Goal: Task Accomplishment & Management: Complete application form

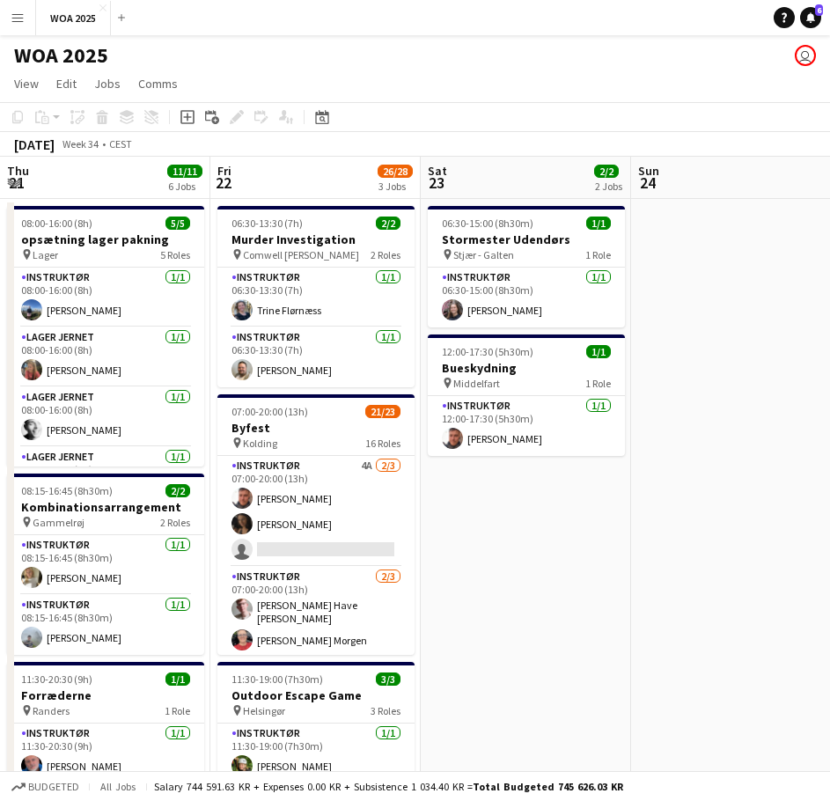
scroll to position [0, 646]
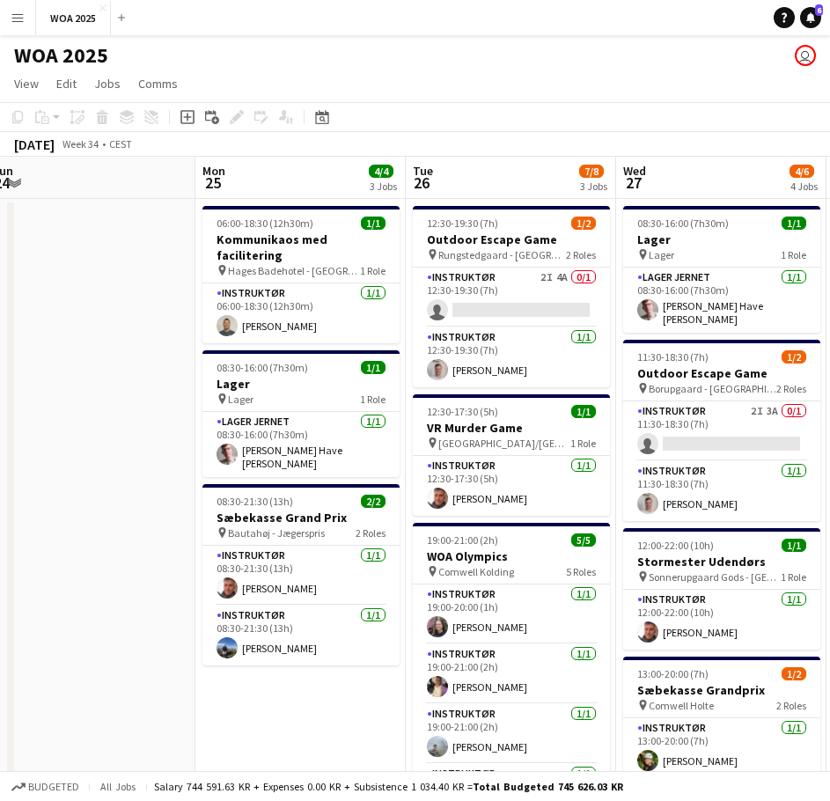
click at [309, 71] on app-page-menu "View Day view expanded Day view collapsed Month view Date picker Jump to [DATE]…" at bounding box center [415, 85] width 830 height 33
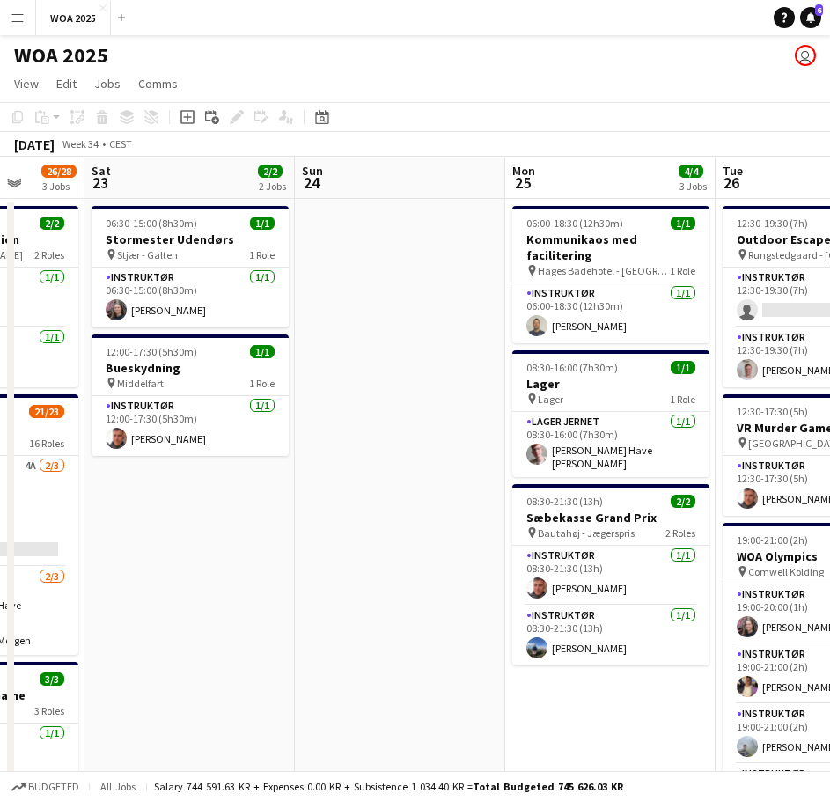
drag, startPoint x: 106, startPoint y: 334, endPoint x: 815, endPoint y: 336, distance: 708.3
click at [811, 336] on app-calendar-viewport "Thu 21 11/11 6 Jobs Fri 22 26/28 3 Jobs Sat 23 2/2 2 Jobs Sun 24 Mon 25 4/4 3 J…" at bounding box center [415, 752] width 830 height 1191
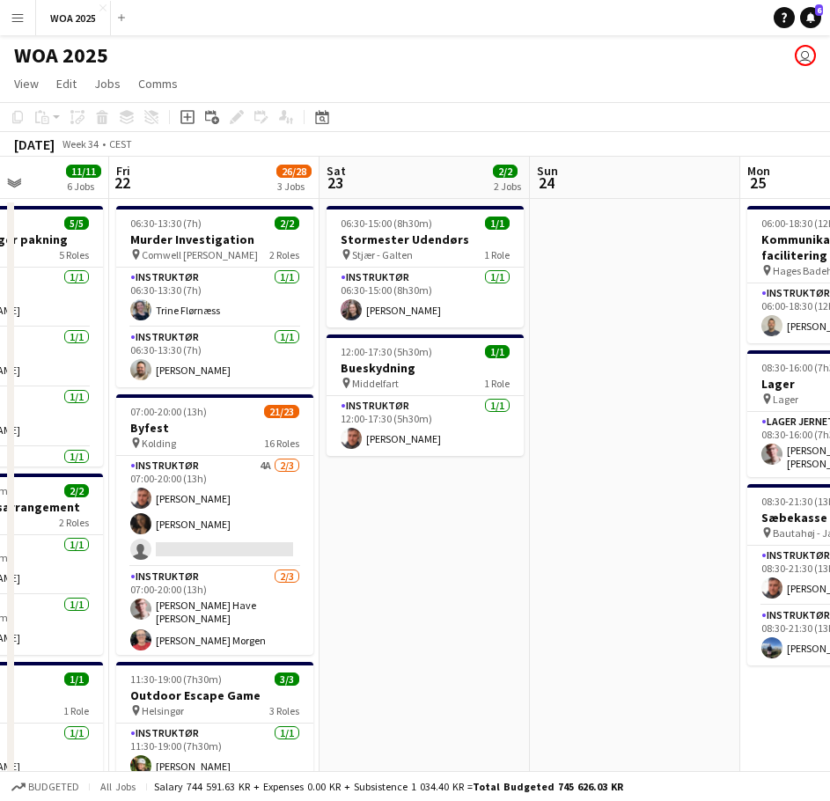
drag, startPoint x: 505, startPoint y: 389, endPoint x: 957, endPoint y: 392, distance: 452.3
click at [829, 392] on html "Menu Boards Boards Boards All jobs Status Workforce Workforce My Workforce Recr…" at bounding box center [415, 689] width 830 height 1378
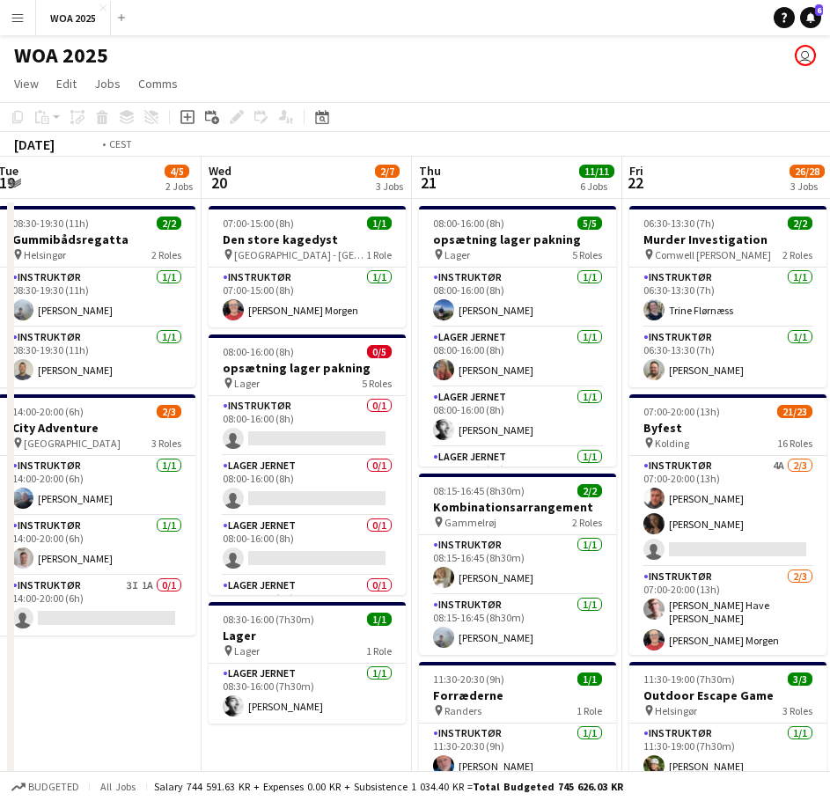
drag, startPoint x: 49, startPoint y: 385, endPoint x: 1025, endPoint y: 376, distance: 975.8
click at [829, 376] on html "Menu Boards Boards Boards All jobs Status Workforce Workforce My Workforce Recr…" at bounding box center [415, 689] width 830 height 1378
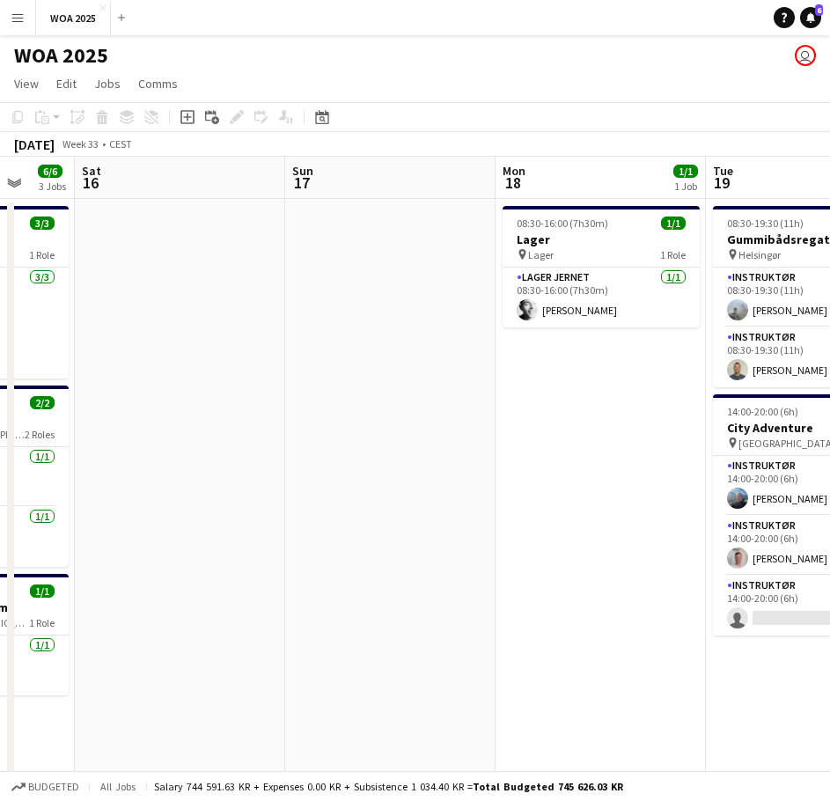
drag, startPoint x: 243, startPoint y: 377, endPoint x: 943, endPoint y: 394, distance: 700.6
click at [829, 394] on html "Menu Boards Boards Boards All jobs Status Workforce Workforce My Workforce Recr…" at bounding box center [415, 689] width 830 height 1378
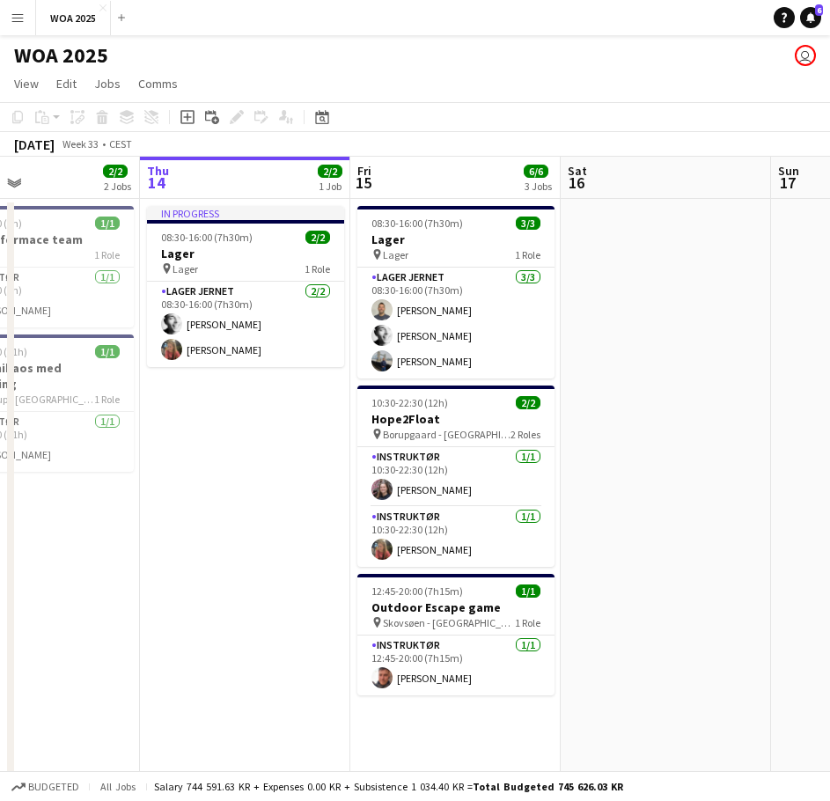
drag, startPoint x: 294, startPoint y: 396, endPoint x: 963, endPoint y: 397, distance: 669.6
click at [829, 397] on html "Menu Boards Boards Boards All jobs Status Workforce Workforce My Workforce Recr…" at bounding box center [415, 689] width 830 height 1378
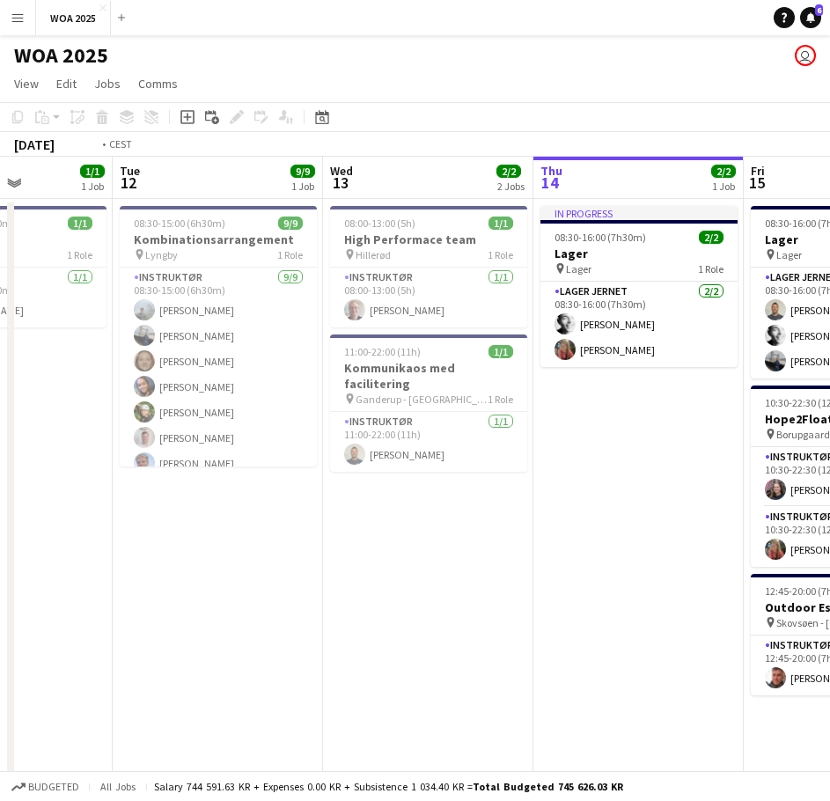
drag, startPoint x: 178, startPoint y: 392, endPoint x: 839, endPoint y: 392, distance: 661.7
click at [829, 391] on app-calendar-viewport "Sat 9 Sun 10 Mon 11 1/1 1 Job Tue 12 9/9 1 Job Wed 13 2/2 2 Jobs Thu 14 2/2 1 J…" at bounding box center [415, 752] width 830 height 1191
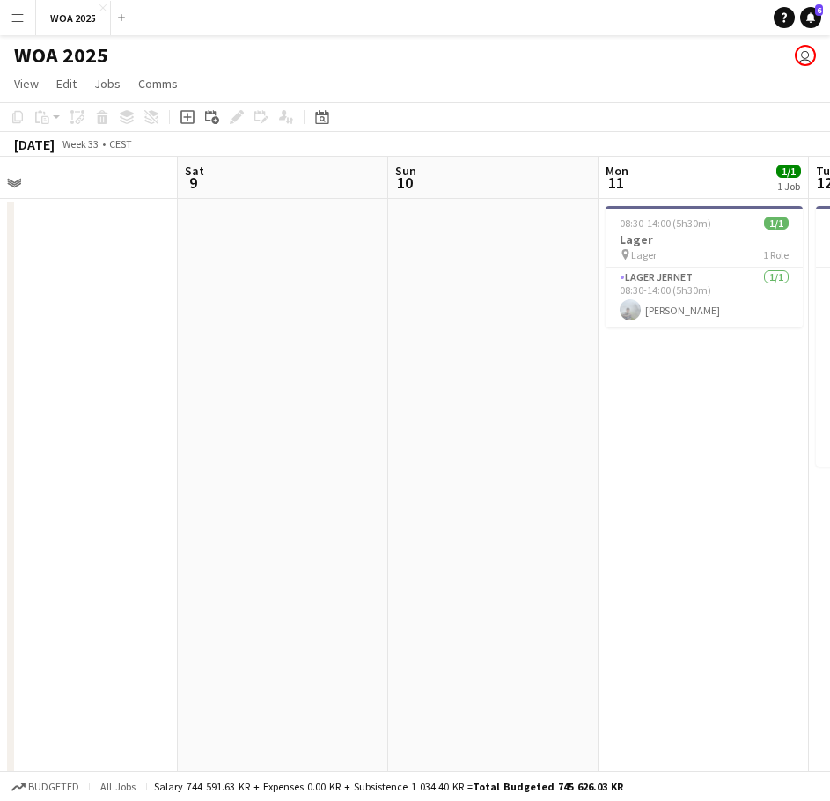
drag, startPoint x: 503, startPoint y: 414, endPoint x: 666, endPoint y: 369, distance: 169.1
click at [641, 399] on app-calendar-viewport "Wed 6 2/2 2 Jobs Thu 7 Fri 8 Sat 9 Sun 10 Mon 11 1/1 1 Job Tue 12 9/9 1 Job Wed…" at bounding box center [415, 752] width 830 height 1191
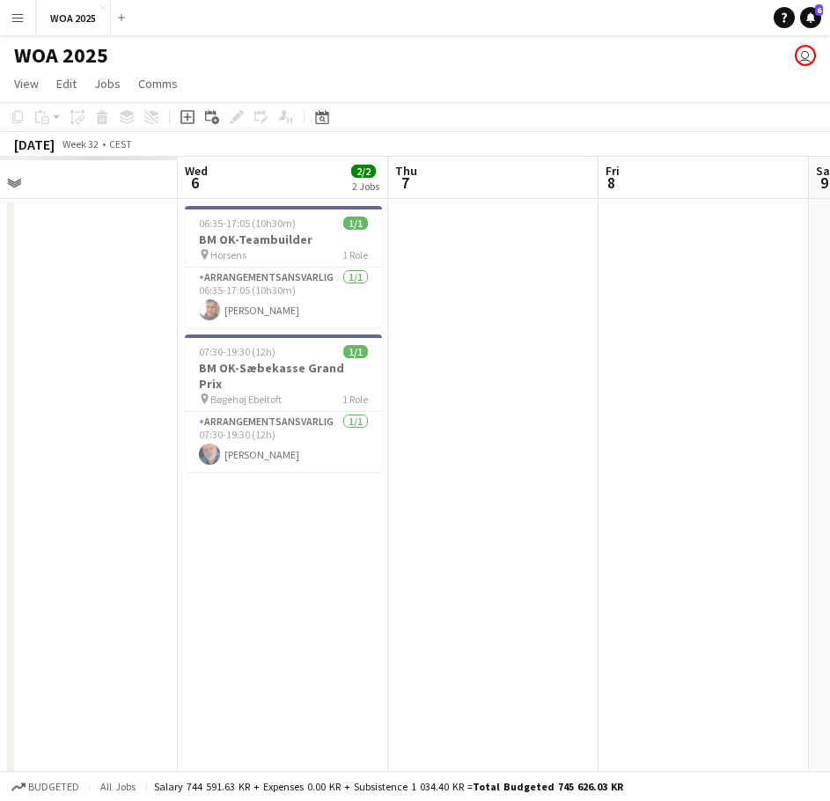
scroll to position [0, 525]
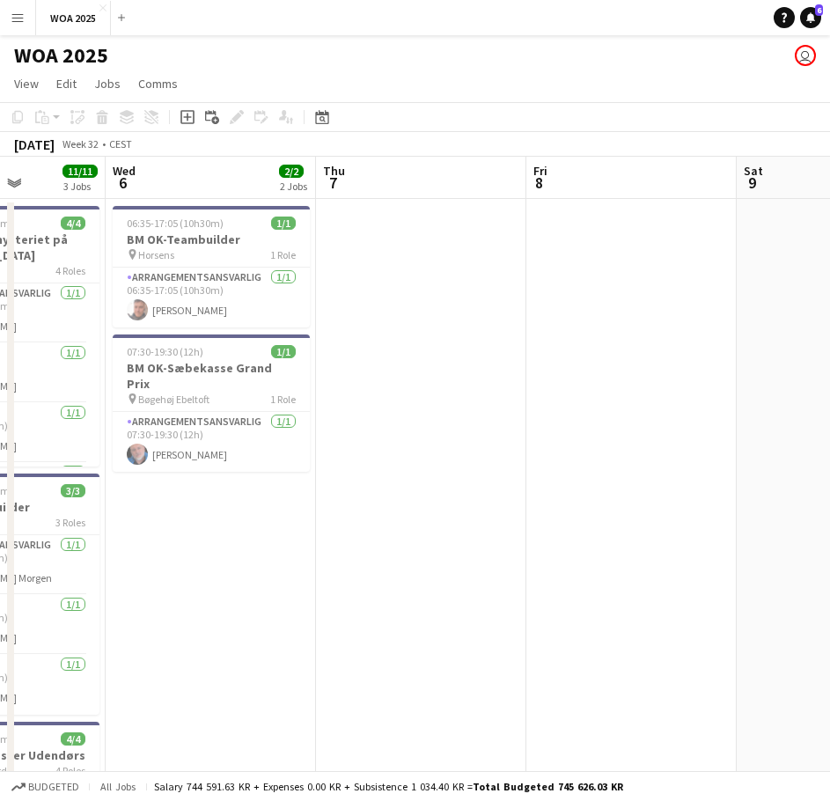
click at [45, 147] on div "[DATE]" at bounding box center [34, 145] width 40 height 18
click at [10, 179] on app-icon "Expand/collapse" at bounding box center [14, 181] width 14 height 17
click at [10, 179] on app-icon "Expand/collapse" at bounding box center [12, 183] width 17 height 14
click at [10, 185] on app-icon "Expand/collapse" at bounding box center [14, 181] width 14 height 17
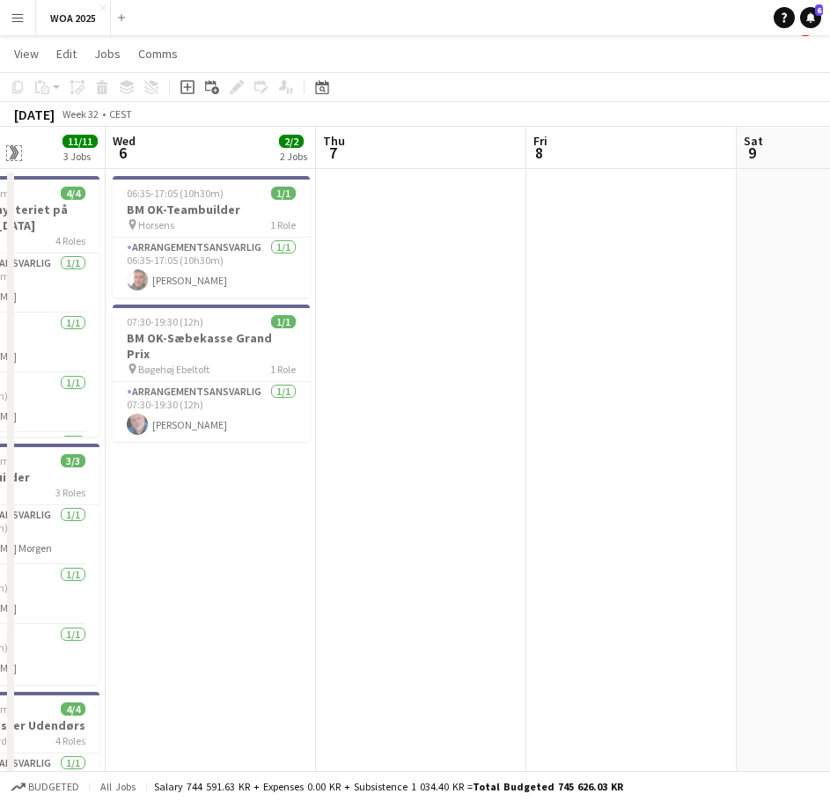
scroll to position [0, 0]
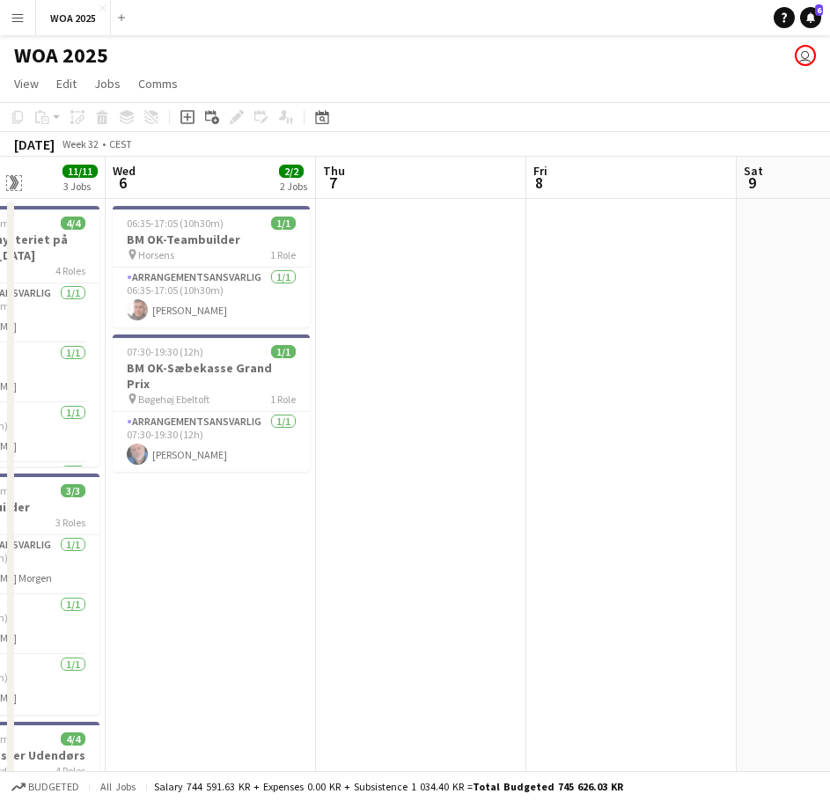
click at [18, 180] on app-icon "Expand/collapse" at bounding box center [12, 183] width 17 height 14
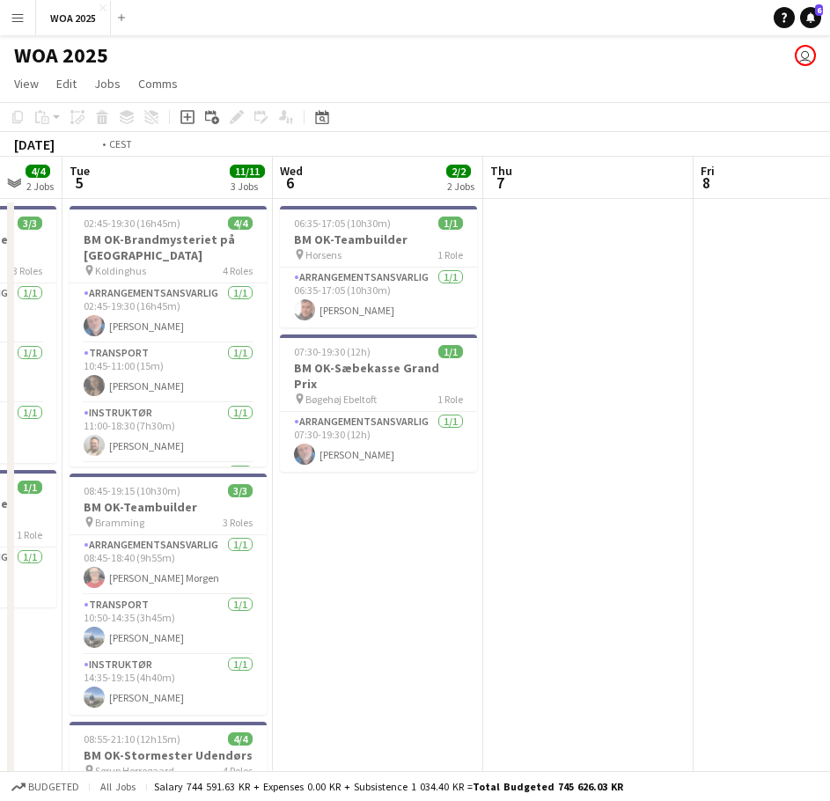
drag, startPoint x: 101, startPoint y: 311, endPoint x: 634, endPoint y: 338, distance: 533.9
click at [604, 338] on app-calendar-viewport "Sun 3 Mon 4 4/4 2 Jobs Tue 5 11/11 3 Jobs Wed 6 2/2 2 Jobs Thu 7 Fri 8 Sat 9 Su…" at bounding box center [415, 752] width 830 height 1191
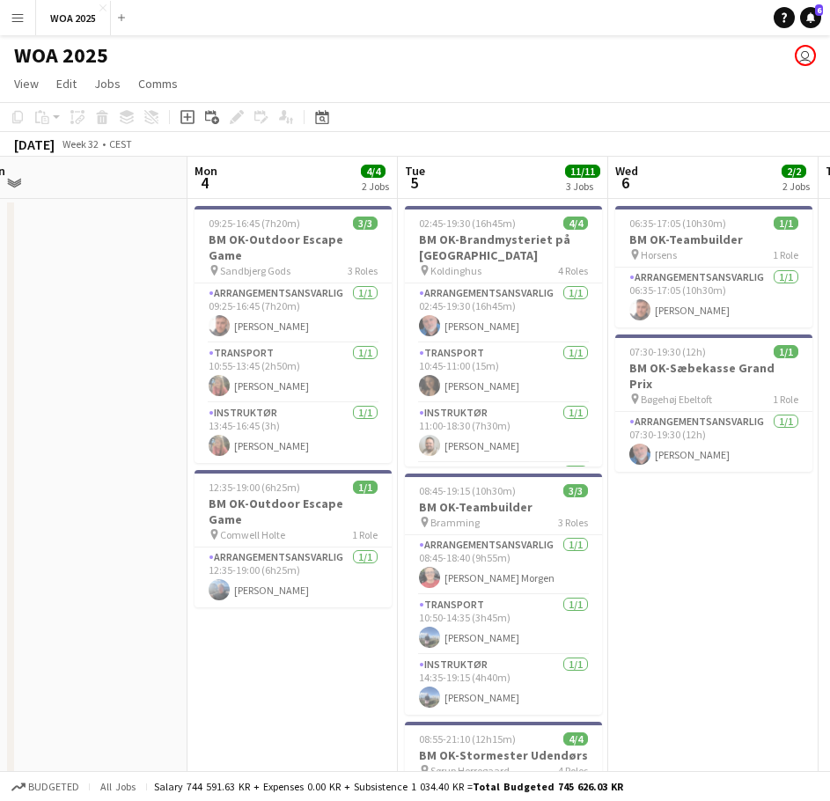
drag, startPoint x: 316, startPoint y: 334, endPoint x: 656, endPoint y: 333, distance: 339.6
click at [656, 333] on app-calendar-viewport "Fri 1 Sat 2 Sun 3 Mon 4 4/4 2 Jobs Tue 5 11/11 3 Jobs Wed 6 2/2 2 Jobs Thu 7 Fr…" at bounding box center [415, 752] width 830 height 1191
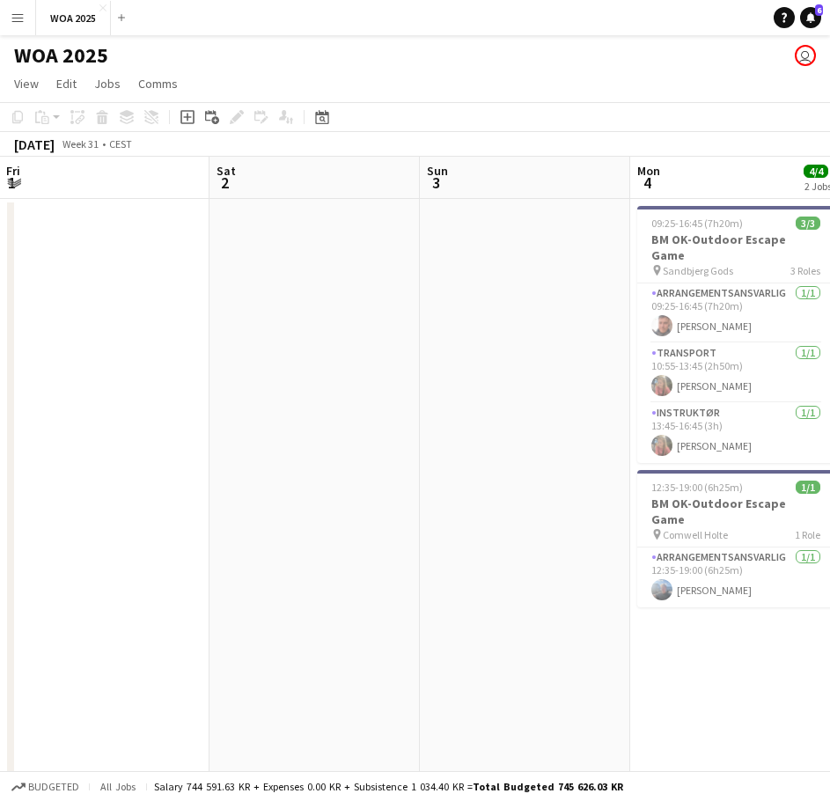
drag, startPoint x: 143, startPoint y: 305, endPoint x: 511, endPoint y: 304, distance: 368.7
click at [532, 307] on app-calendar-viewport "Wed 30 Thu 31 Fri 1 Sat 2 Sun 3 Mon 4 4/4 2 Jobs Tue 5 11/11 3 Jobs Wed 6 2/2 2…" at bounding box center [415, 752] width 830 height 1191
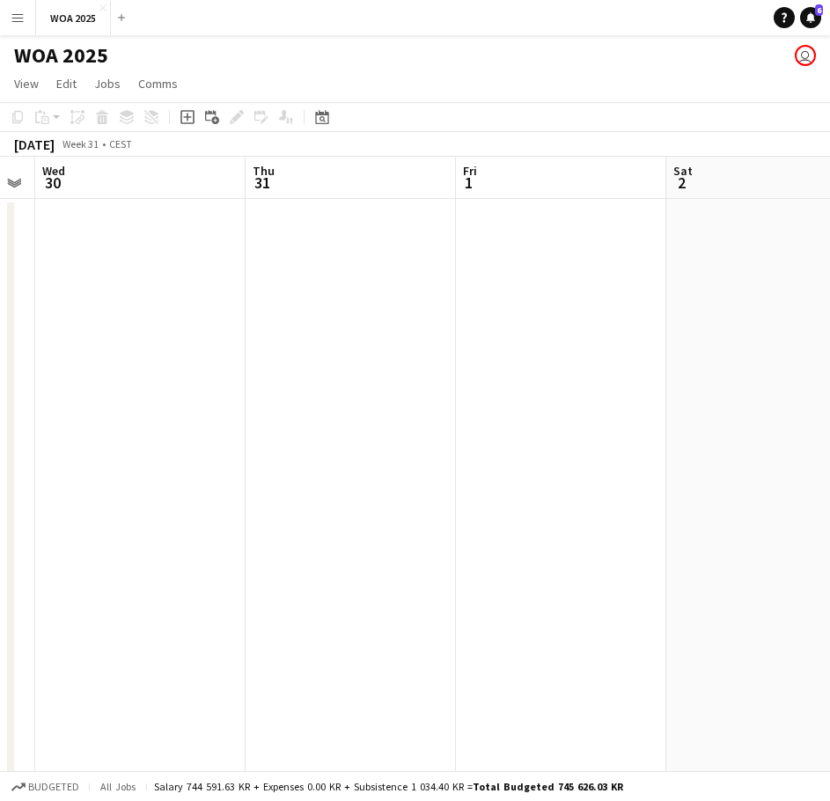
drag, startPoint x: 161, startPoint y: 317, endPoint x: 539, endPoint y: 314, distance: 378.4
click at [554, 321] on app-calendar-viewport "Mon 28 Tue 29 Wed 30 Thu 31 Fri 1 Sat 2 Sun 3 Mon 4 4/4 2 Jobs Tue 5 11/11 3 Jo…" at bounding box center [415, 752] width 830 height 1191
drag, startPoint x: 253, startPoint y: 320, endPoint x: 328, endPoint y: 311, distance: 76.3
click at [628, 324] on app-calendar-viewport "Sat 26 Sun 27 Mon 28 Tue 29 Wed 30 Thu 31 Fri 1 Sat 2 Sun 3" at bounding box center [415, 752] width 830 height 1191
drag, startPoint x: 284, startPoint y: 311, endPoint x: 554, endPoint y: 312, distance: 270.1
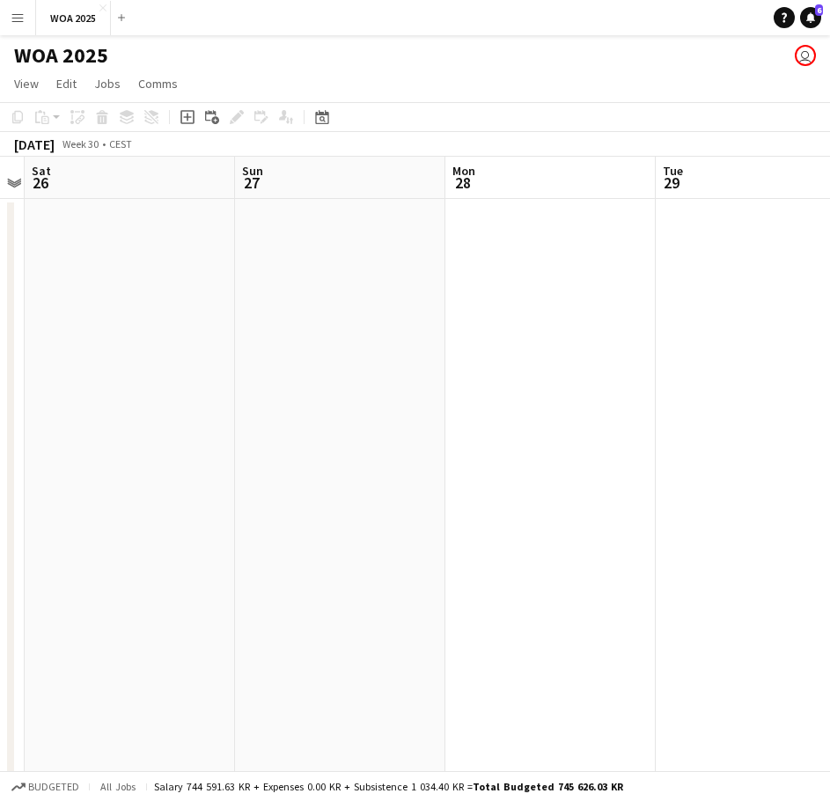
click at [513, 311] on app-calendar-viewport "Thu 24 Fri 25 Sat 26 Sun 27 Mon 28 Tue 29 Wed 30 Thu 31 Fri 1" at bounding box center [415, 752] width 830 height 1191
drag, startPoint x: 319, startPoint y: 325, endPoint x: 660, endPoint y: 323, distance: 341.4
click at [737, 325] on app-calendar-viewport "Sun 20 Mon 21 Tue 22 Wed 23 Thu 24 Fri 25 Sat 26 Sun 27 Mon 28" at bounding box center [415, 752] width 830 height 1191
drag, startPoint x: 235, startPoint y: 326, endPoint x: 860, endPoint y: 319, distance: 624.8
click at [829, 319] on html "Menu Boards Boards Boards All jobs Status Workforce Workforce My Workforce Recr…" at bounding box center [415, 689] width 830 height 1378
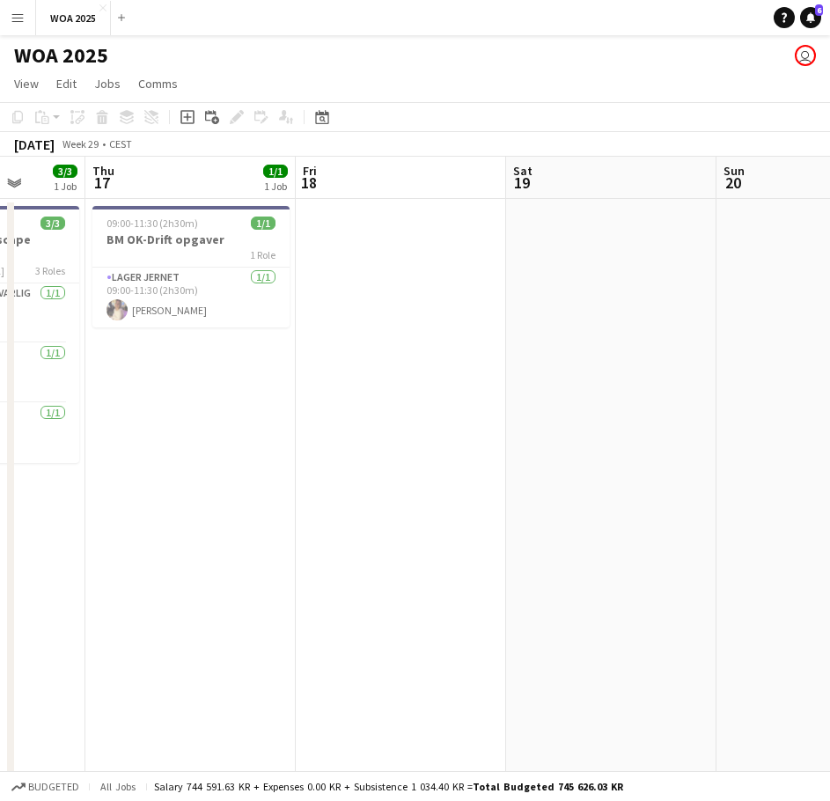
drag, startPoint x: 239, startPoint y: 313, endPoint x: 805, endPoint y: 314, distance: 565.8
click at [735, 313] on app-calendar-viewport "Mon 14 Tue 15 1/1 1 Job Wed 16 3/3 1 Job Thu 17 1/1 1 Job Fri 18 Sat 19 Sun 20 …" at bounding box center [415, 752] width 830 height 1191
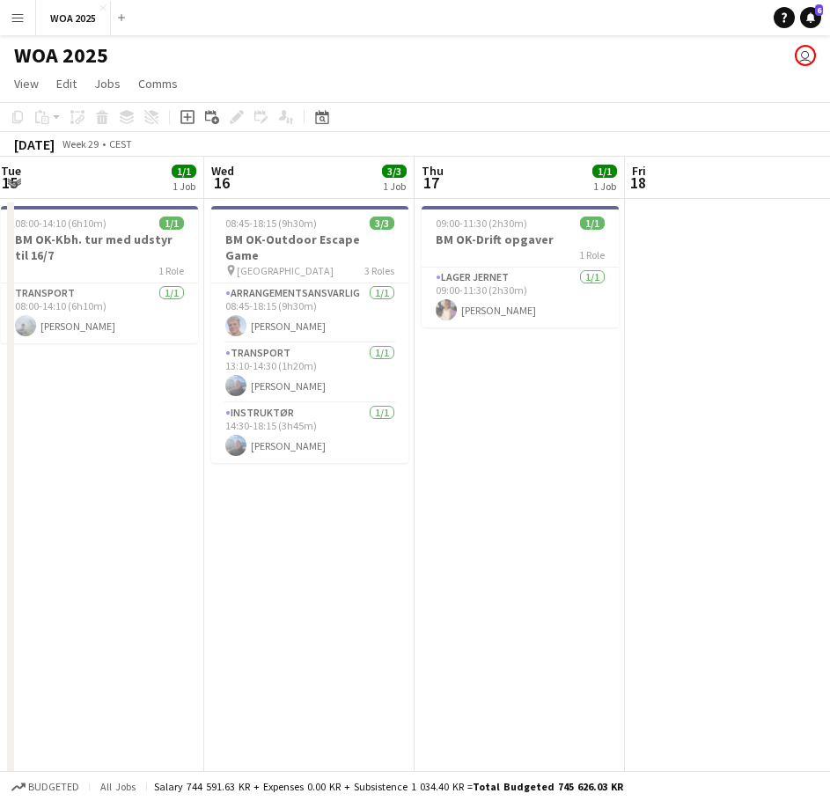
drag, startPoint x: 201, startPoint y: 323, endPoint x: 741, endPoint y: 329, distance: 539.4
click at [706, 326] on app-calendar-viewport "Sun 13 Mon 14 Tue 15 1/1 1 Job Wed 16 3/3 1 Job Thu 17 1/1 1 Job Fri 18 Sat 19 …" at bounding box center [415, 752] width 830 height 1191
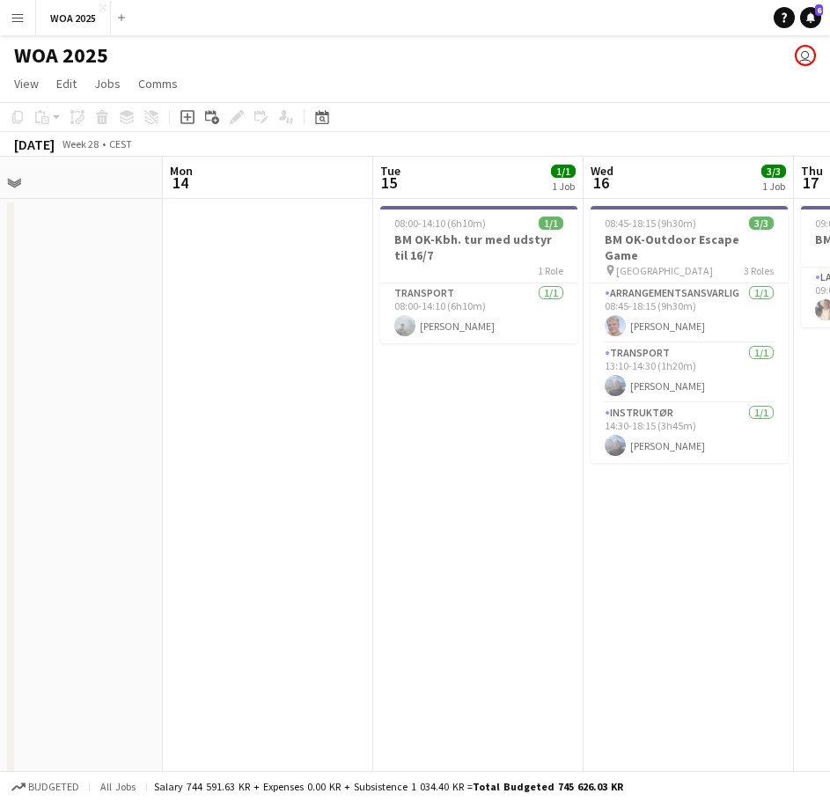
drag, startPoint x: 235, startPoint y: 356, endPoint x: 689, endPoint y: 367, distance: 454.1
click at [688, 367] on app-calendar-viewport "Fri 11 1/1 1 Job Sat 12 Sun 13 Mon 14 Tue 15 1/1 1 Job Wed 16 3/3 1 Job Thu 17 …" at bounding box center [415, 752] width 830 height 1191
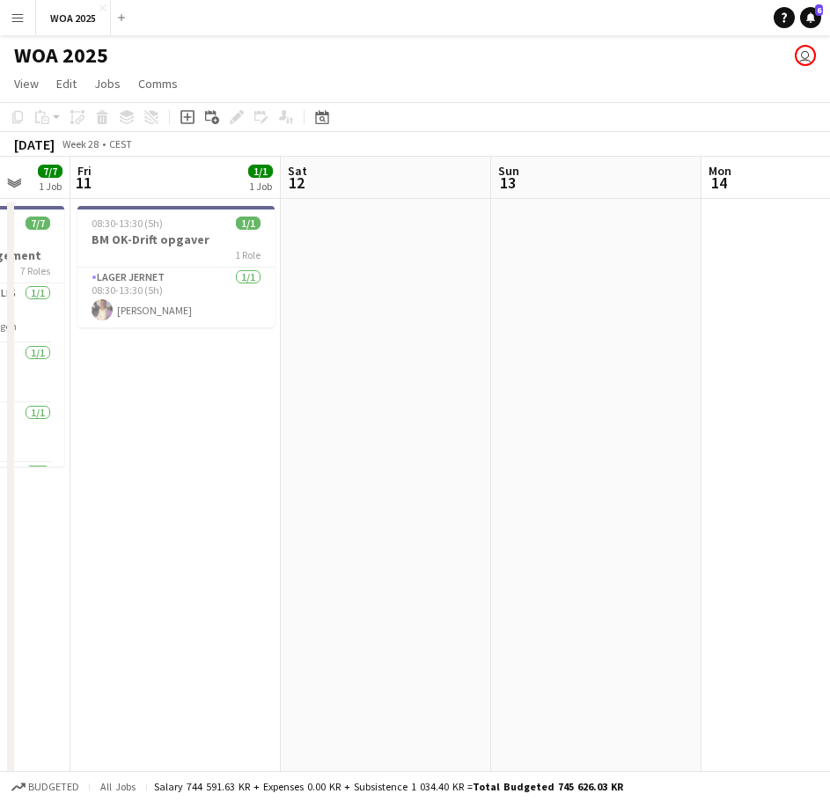
drag, startPoint x: 135, startPoint y: 366, endPoint x: 634, endPoint y: 363, distance: 499.8
click at [620, 363] on app-calendar-viewport "Wed 9 1/1 1 Job Thu 10 7/7 1 Job Fri 11 1/1 1 Job Sat 12 Sun 13 Mon 14 Tue 15 1…" at bounding box center [415, 752] width 830 height 1191
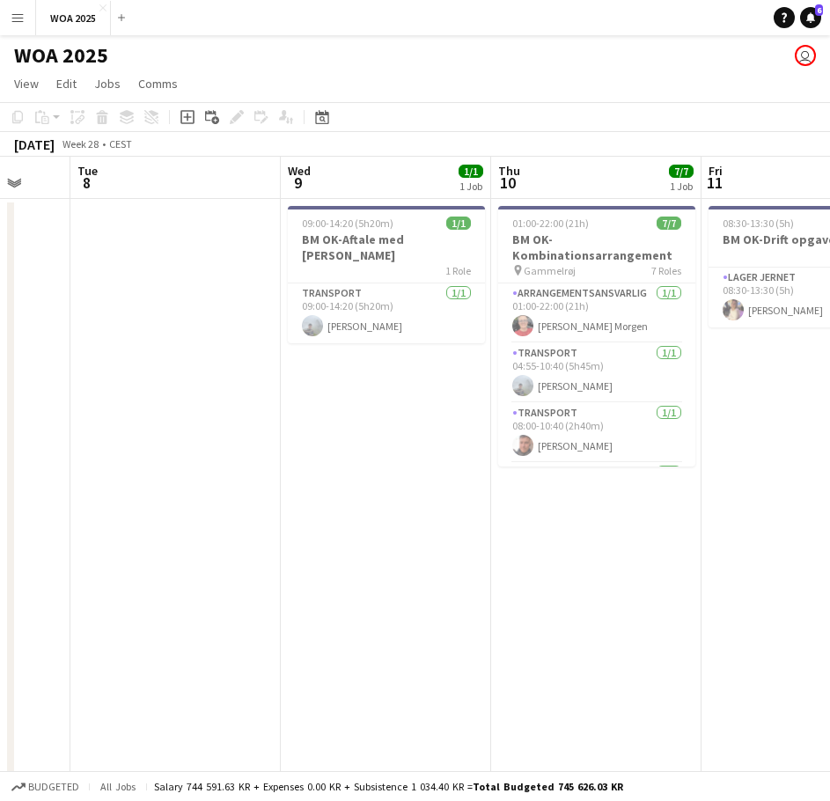
scroll to position [0, 543]
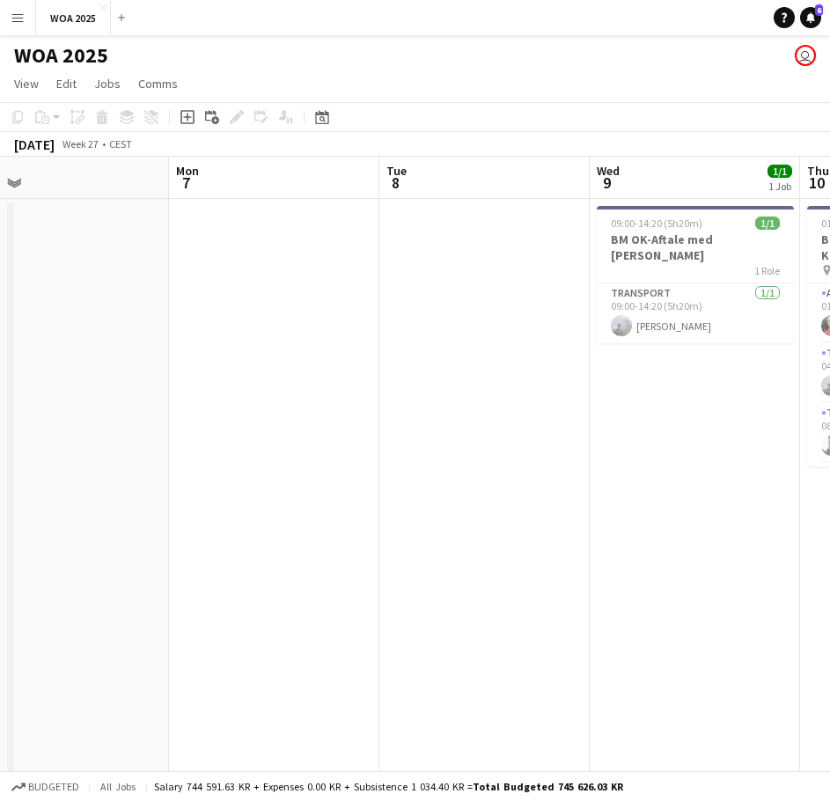
drag, startPoint x: 187, startPoint y: 371, endPoint x: 671, endPoint y: 345, distance: 484.7
click at [707, 341] on app-calendar-viewport "Fri 4 Sat 5 Sun 6 Mon 7 Tue 8 Wed 9 1/1 1 Job Thu 10 7/7 1 Job Fri 11 1/1 1 Job…" at bounding box center [415, 752] width 830 height 1191
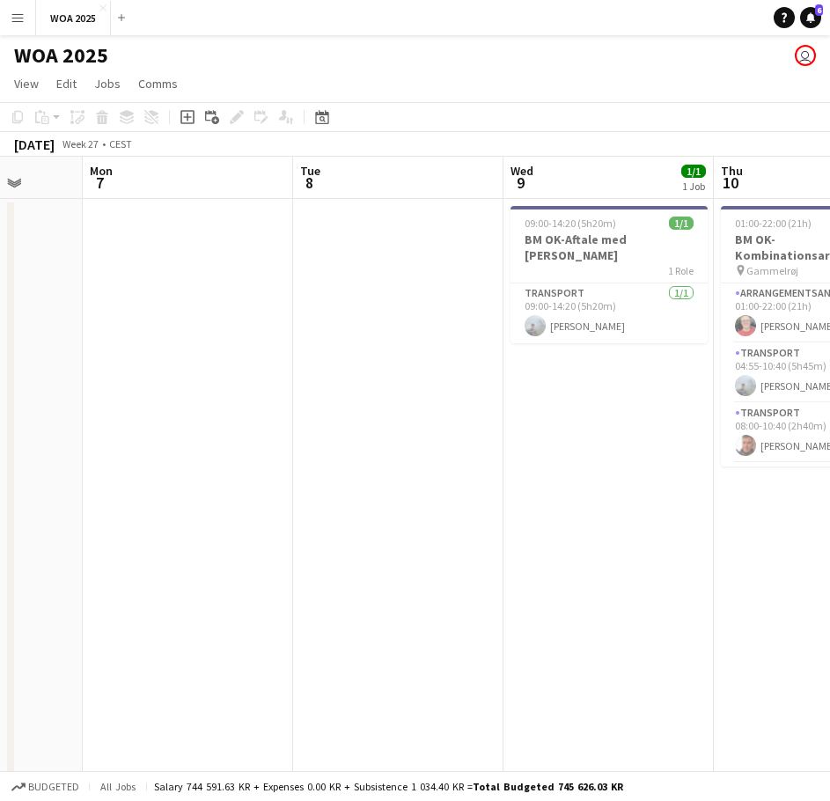
drag, startPoint x: 167, startPoint y: 382, endPoint x: 640, endPoint y: 344, distance: 474.0
click at [634, 342] on app-calendar-viewport "Fri 4 Sat 5 Sun 6 Mon 7 Tue 8 Wed 9 1/1 1 Job Thu 10 7/7 1 Job Fri 11 1/1 1 Job…" at bounding box center [415, 752] width 830 height 1191
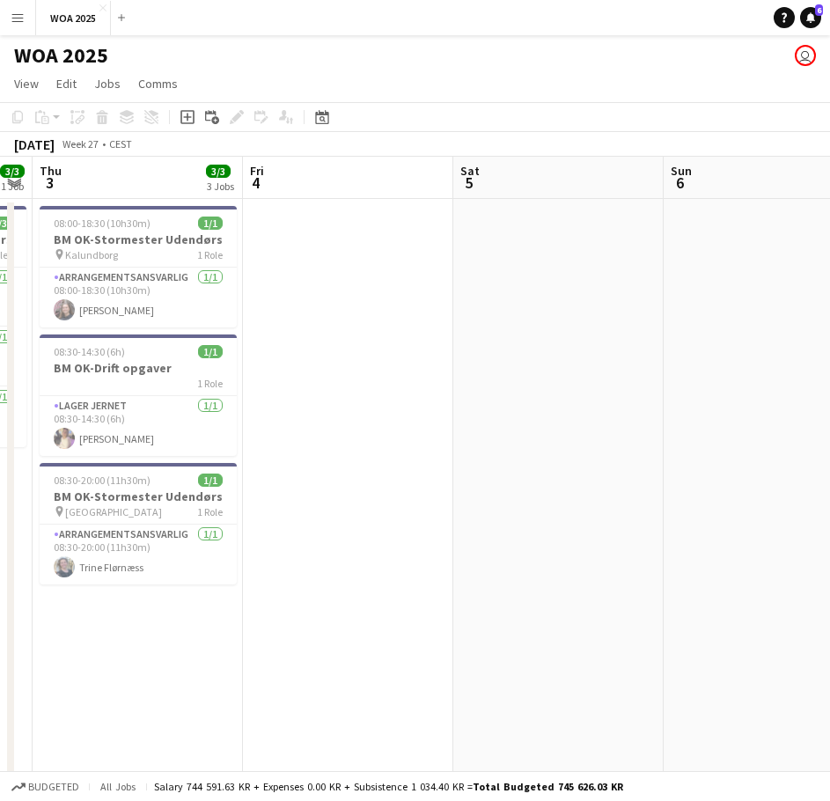
drag, startPoint x: 645, startPoint y: 349, endPoint x: 678, endPoint y: 349, distance: 32.6
click at [658, 349] on app-calendar-viewport "Tue 1 Wed 2 3/3 1 Job Thu 3 3/3 3 Jobs Fri 4 Sat 5 Sun 6 Mon 7 Tue 8 Wed 9 1/1 …" at bounding box center [415, 752] width 830 height 1191
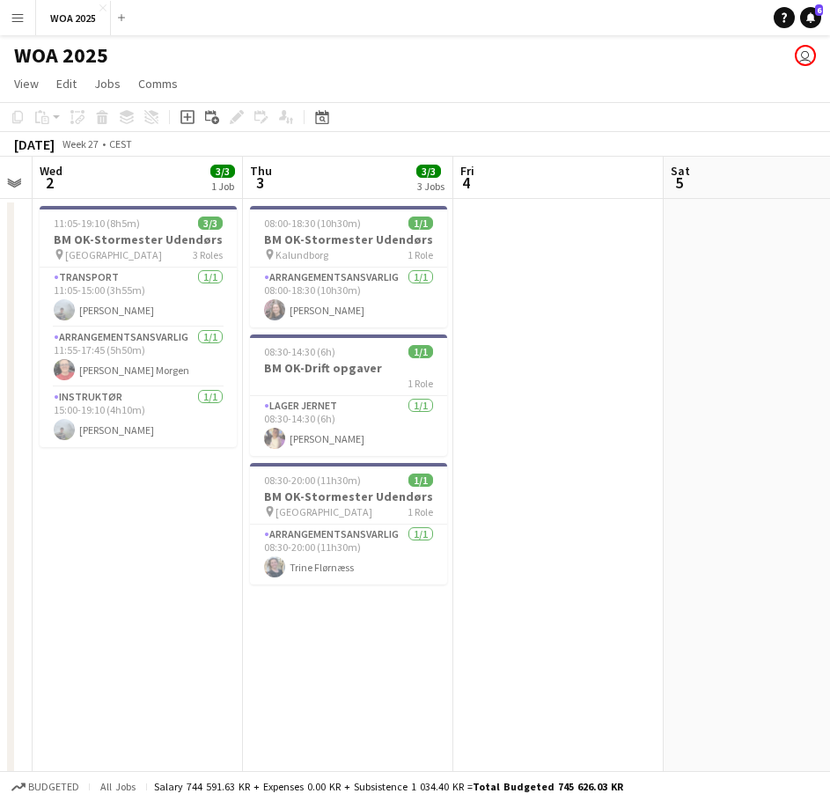
scroll to position [0, 375]
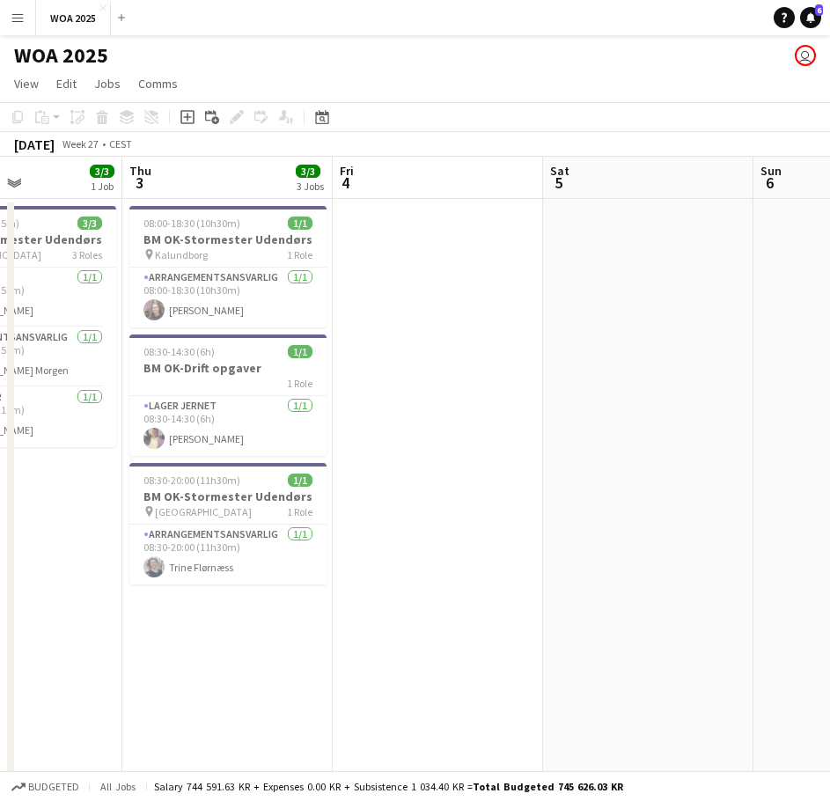
drag, startPoint x: 673, startPoint y: 304, endPoint x: -272, endPoint y: 385, distance: 948.5
click at [0, 385] on html "Menu Boards Boards Boards All jobs Status Workforce Workforce My Workforce Recr…" at bounding box center [415, 689] width 830 height 1378
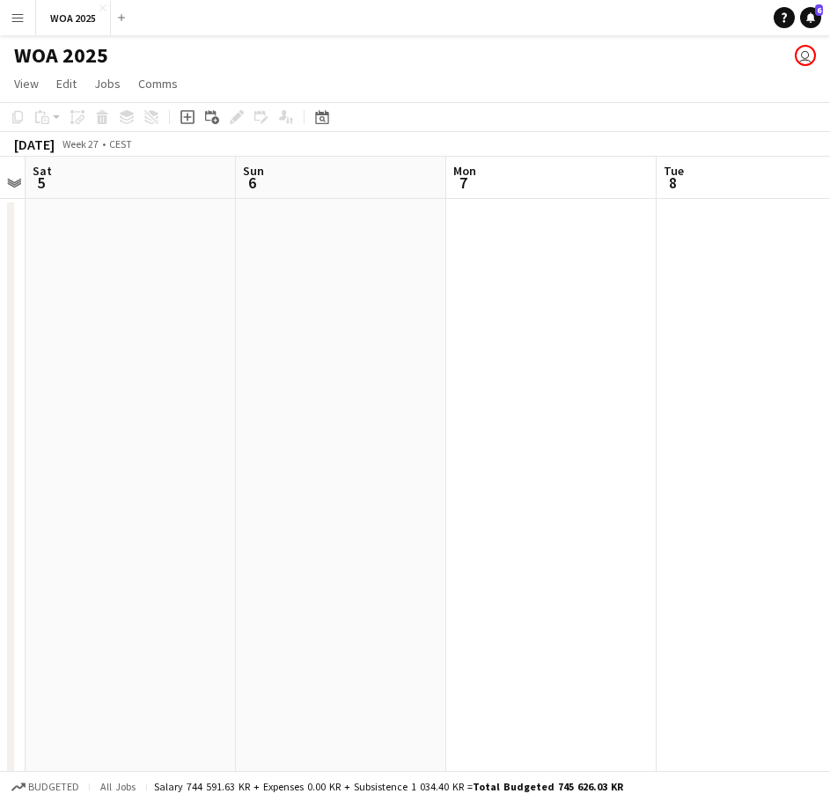
drag, startPoint x: 154, startPoint y: 356, endPoint x: 47, endPoint y: 385, distance: 111.2
click at [0, 407] on html "Menu Boards Boards Boards All jobs Status Workforce Workforce My Workforce Recr…" at bounding box center [415, 689] width 830 height 1378
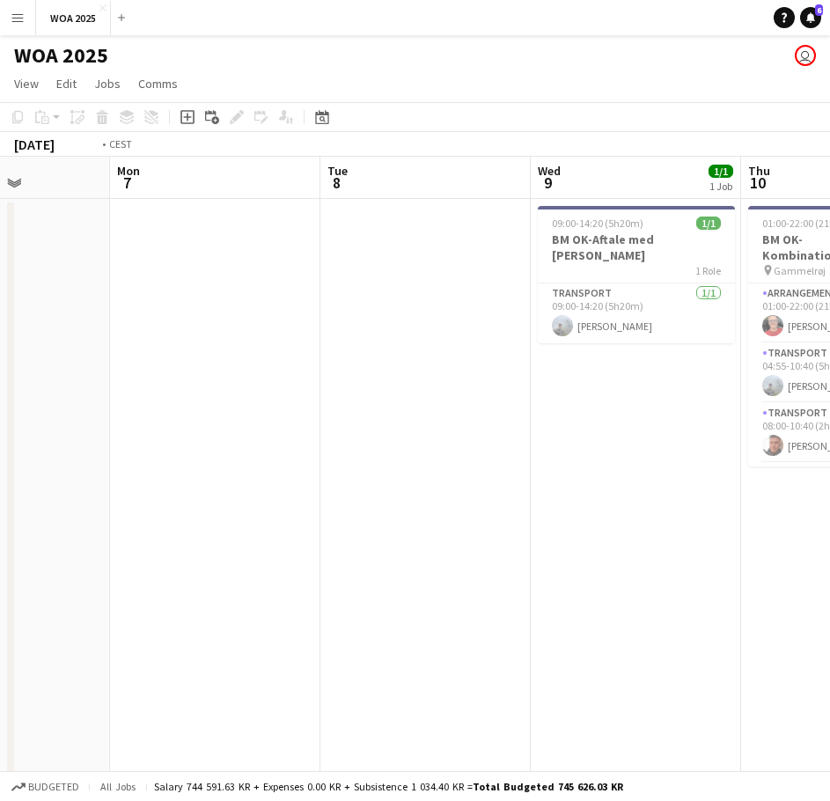
drag, startPoint x: 352, startPoint y: 350, endPoint x: 359, endPoint y: 387, distance: 37.6
click at [0, 435] on html "Menu Boards Boards Boards All jobs Status Workforce Workforce My Workforce Recr…" at bounding box center [415, 689] width 830 height 1378
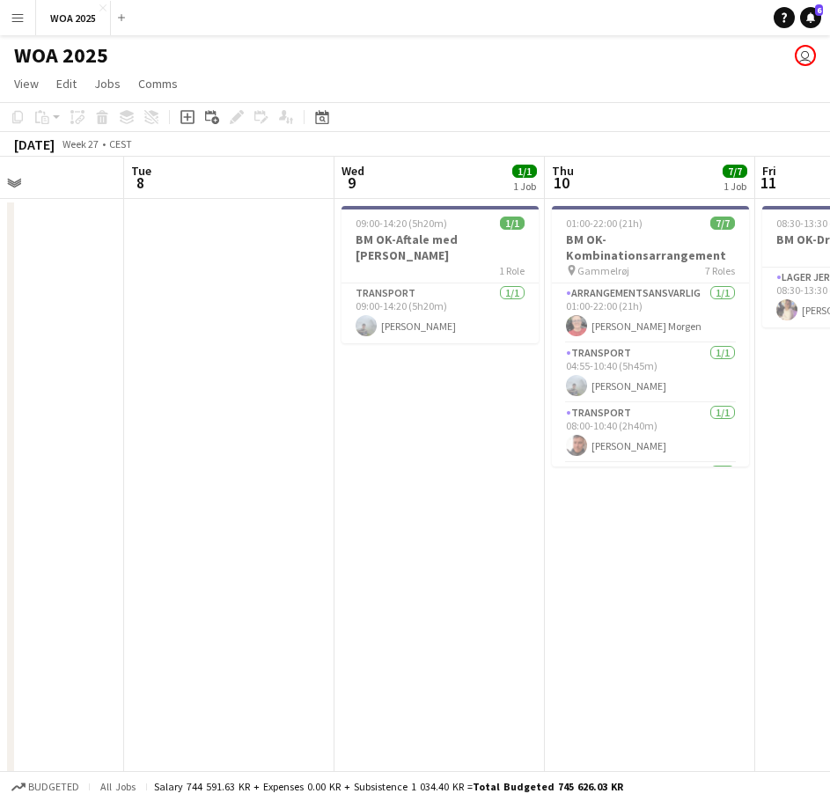
drag, startPoint x: -211, startPoint y: 407, endPoint x: -246, endPoint y: 412, distance: 35.6
click at [0, 412] on html "Menu Boards Boards Boards All jobs Status Workforce Workforce My Workforce Recr…" at bounding box center [415, 689] width 830 height 1378
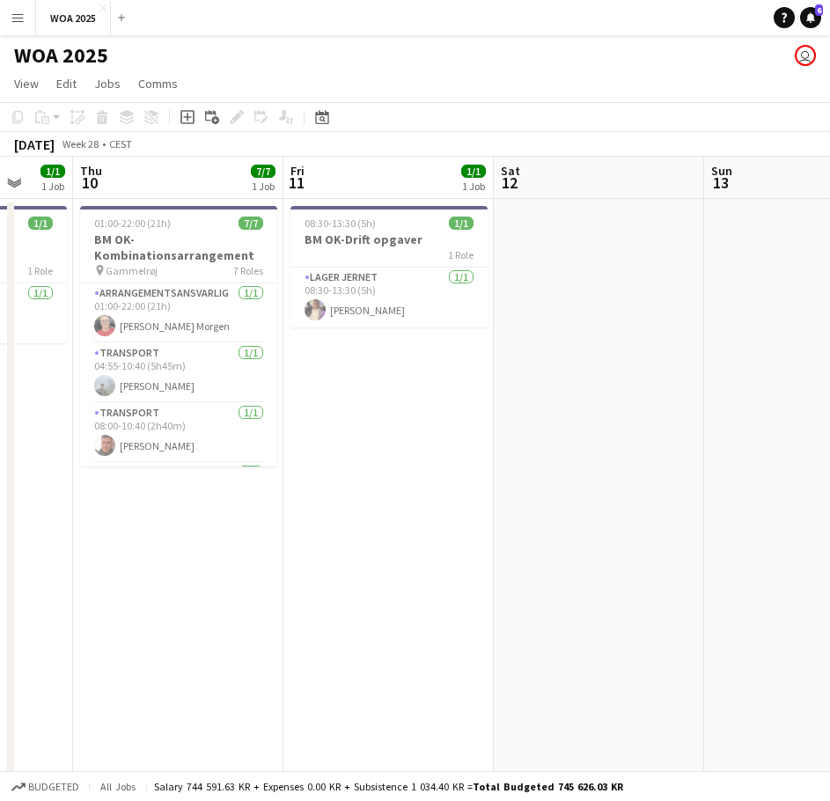
drag, startPoint x: -19, startPoint y: 448, endPoint x: -40, endPoint y: 449, distance: 20.3
click at [0, 449] on html "Menu Boards Boards Boards All jobs Status Workforce Workforce My Workforce Recr…" at bounding box center [415, 689] width 830 height 1378
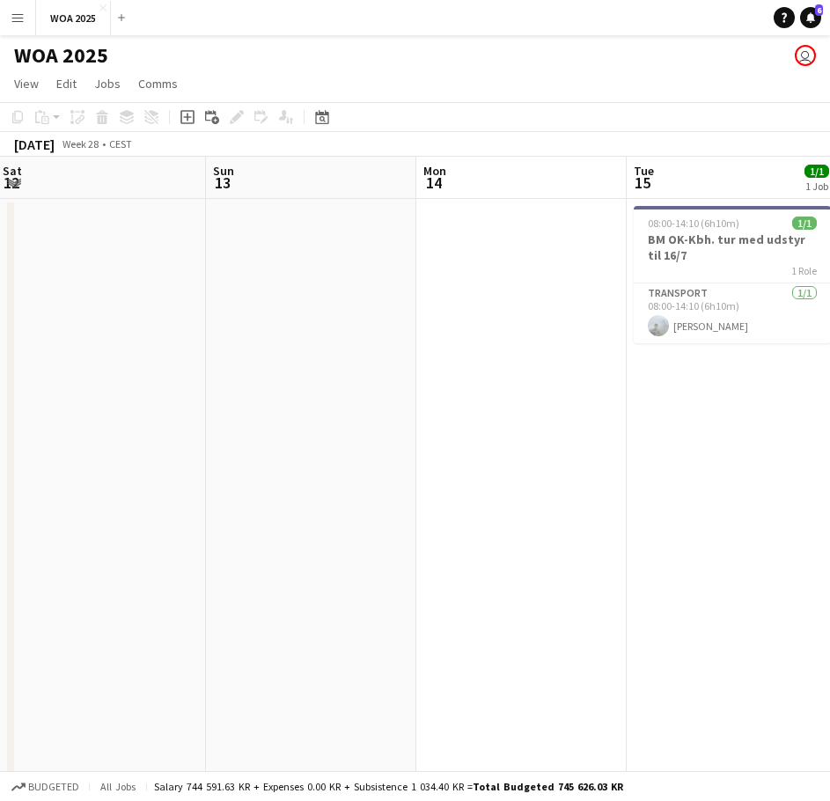
drag, startPoint x: -14, startPoint y: 418, endPoint x: 357, endPoint y: 386, distance: 372.7
click at [0, 421] on html "Menu Boards Boards Boards All jobs Status Workforce Workforce My Workforce Recr…" at bounding box center [415, 689] width 830 height 1378
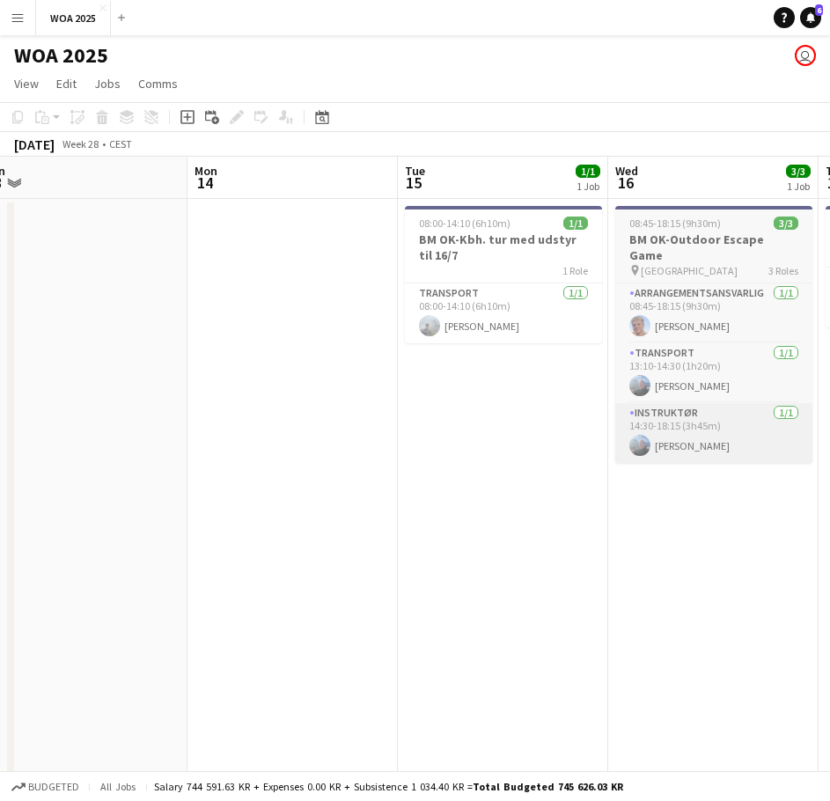
drag, startPoint x: 460, startPoint y: 389, endPoint x: 516, endPoint y: 387, distance: 56.3
click at [63, 411] on app-calendar-viewport "Thu 10 7/7 1 Job Fri 11 1/1 1 Job Sat 12 Sun 13 Mon 14 Tue 15 1/1 1 Job Wed 16 …" at bounding box center [415, 752] width 830 height 1191
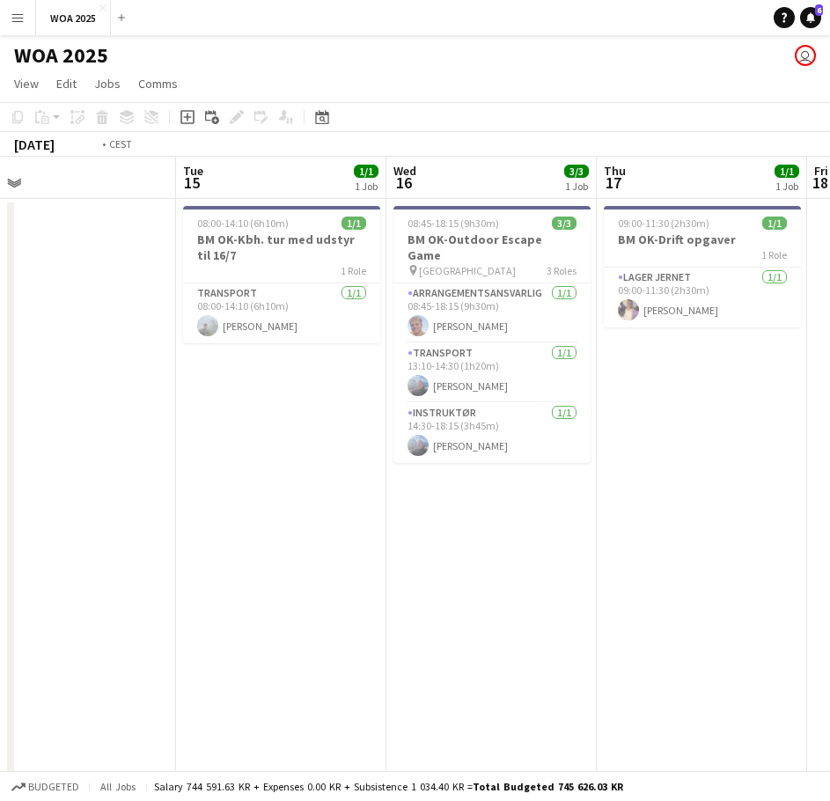
click at [27, 399] on app-calendar-viewport "Fri 11 1/1 1 Job Sat 12 Sun 13 Mon 14 Tue 15 1/1 1 Job Wed 16 3/3 1 Job Thu 17 …" at bounding box center [415, 752] width 830 height 1191
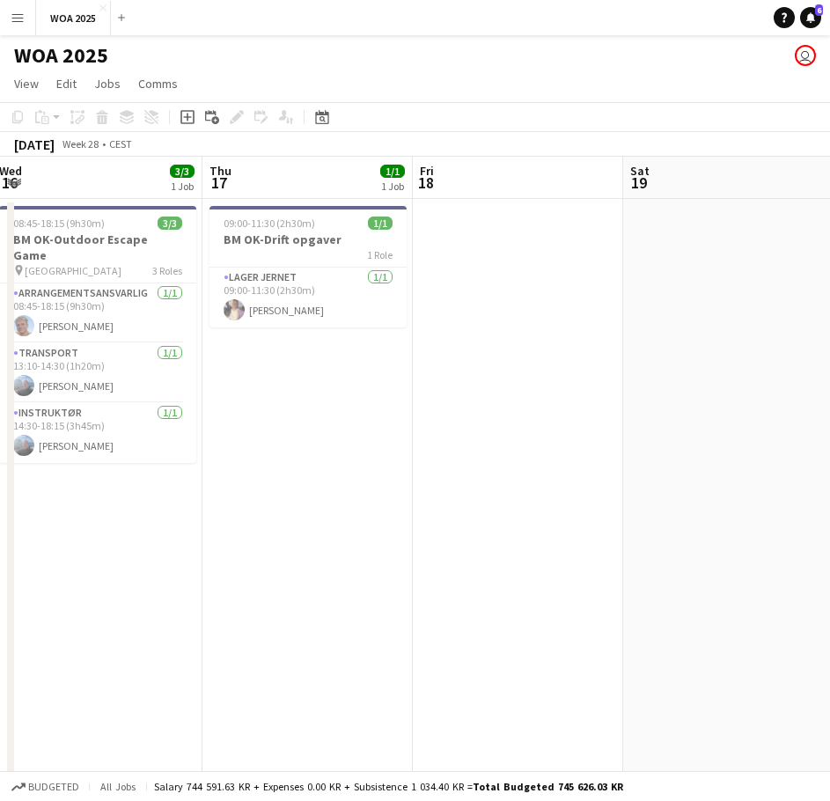
drag, startPoint x: 481, startPoint y: 409, endPoint x: 146, endPoint y: 407, distance: 335.2
click at [106, 408] on app-calendar-viewport "Sun 13 Mon 14 Tue 15 1/1 1 Job Wed 16 3/3 1 Job Thu 17 1/1 1 Job Fri 18 Sat 19 …" at bounding box center [415, 752] width 830 height 1191
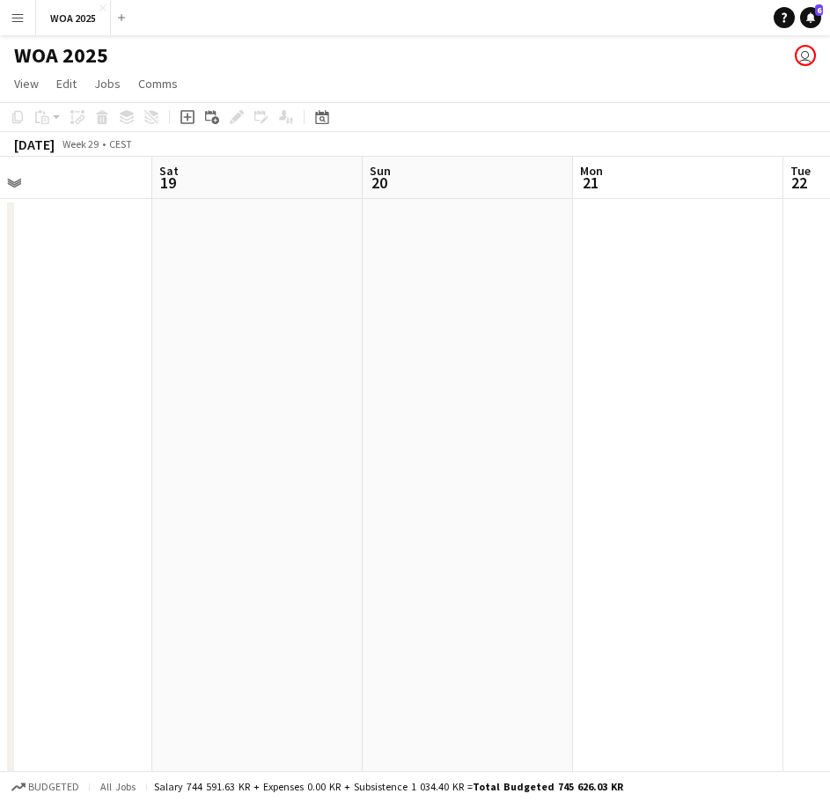
drag
click at [2, 392] on app-calendar-viewport "Tue 15 1/1 1 Job Wed 16 3/3 1 Job Thu 17 1/1 1 Job Fri 18 Sat 19 Sun 20 Mon 21 …" at bounding box center [415, 752] width 830 height 1191
click at [19, 390] on app-calendar-viewport "Sun 20 Mon 21 Tue 22 Wed 23 Thu 24 Fri 25 Sat 26 Sun 27 Mon 28" at bounding box center [415, 752] width 830 height 1191
click at [208, 413] on app-calendar-viewport "Sun 20 Mon 21 Tue 22 Wed 23 Thu 24 Fri 25 Sat 26 Sun 27 Mon 28" at bounding box center [415, 752] width 830 height 1191
click at [84, 405] on app-calendar-viewport "Mon 21 Tue 22 Wed 23 Thu 24 Fri 25 Sat 26 Sun 27 Mon 28 Tue 29" at bounding box center [415, 752] width 830 height 1191
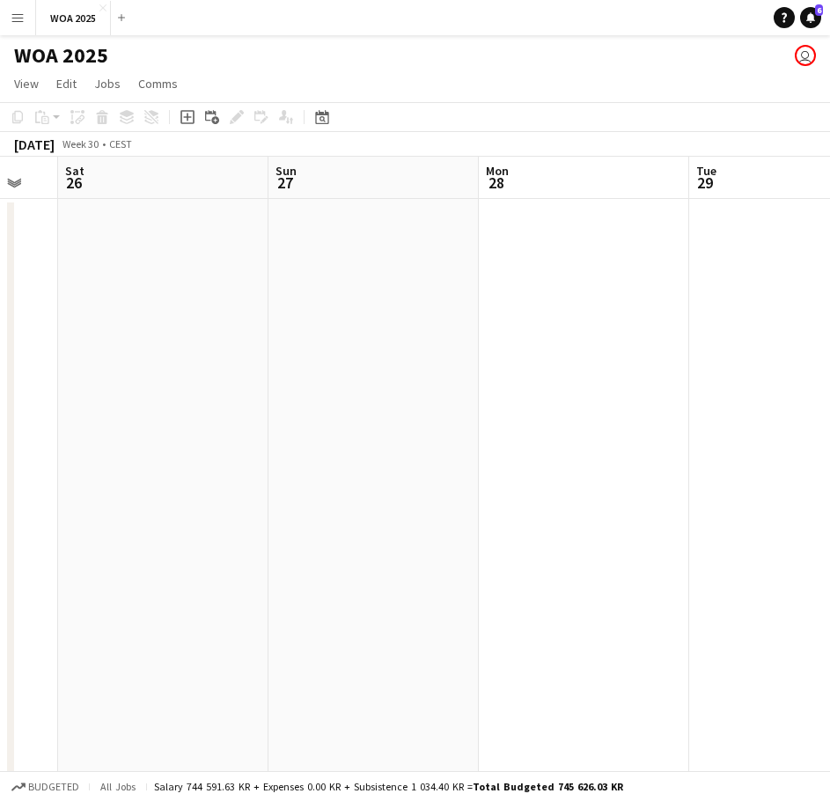
click at [0, 391] on html "Menu Boards Boards Boards All jobs Status Workforce Workforce My Workforce Recr…" at bounding box center [415, 689] width 830 height 1378
click at [83, 398] on app-calendar-viewport "Sun 27 Mon 28 Tue 29 Wed 30 Thu 31 Fri 1 Sat 2 Sun 3 Mon 4 4/4 2 Jobs 09:25-16:…" at bounding box center [415, 752] width 830 height 1191
click at [159, 406] on app-calendar-viewport "Sun 27 Mon 28 Tue 29 Wed 30 Thu 31 Fri 1 Sat 2 Sun 3 Mon 4 4/4 2 Jobs 09:25-16:…" at bounding box center [415, 752] width 830 height 1191
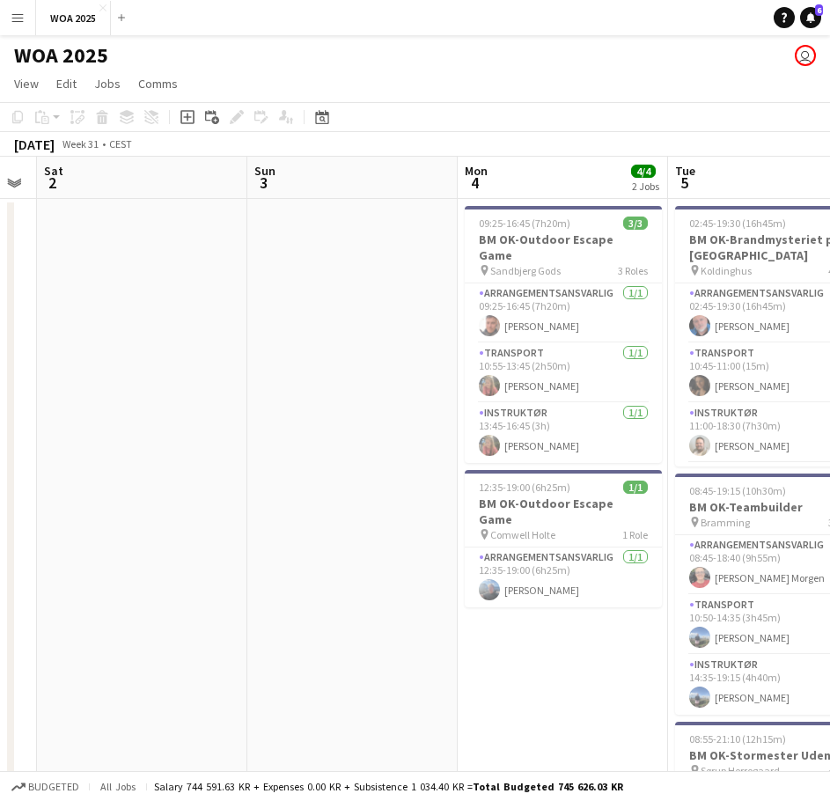
click at [84, 383] on app-calendar-viewport "Tue 29 Wed 30 Thu 31 Fri 1 Sat 2 Sun 3 Mon 4 4/4 2 Jobs Tue 5 11/11 3 Jobs Wed …" at bounding box center [415, 752] width 830 height 1191
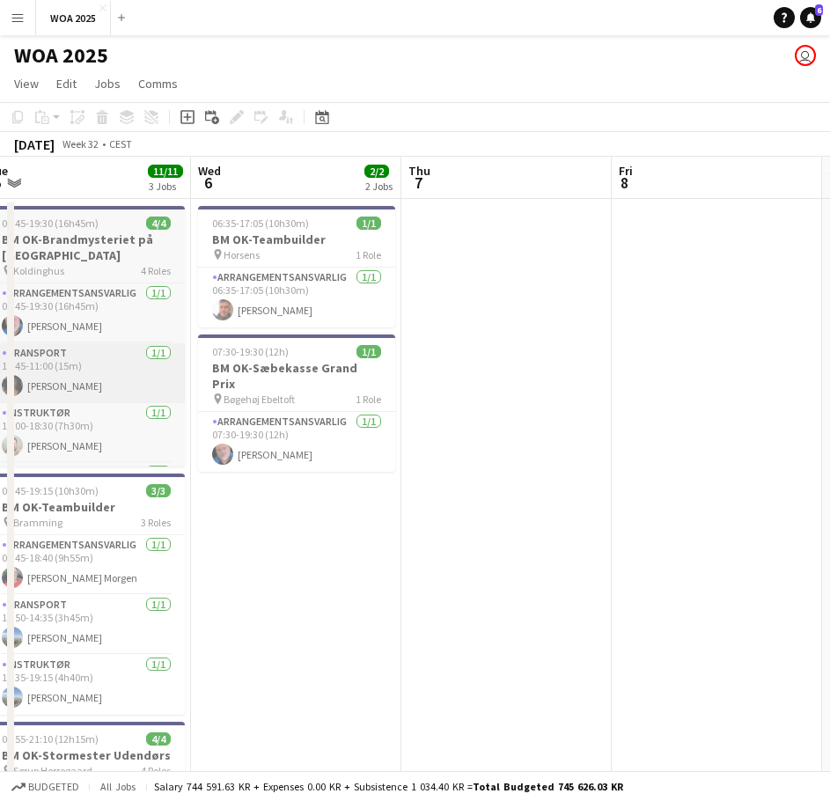
click at [31, 385] on app-calendar-viewport "Sat 2 Sun 3 Mon 4 4/4 2 Jobs Tue 5 11/11 3 Jobs Wed 6 2/2 2 Jobs Thu 7 Fri 8 Sa…" at bounding box center [415, 752] width 830 height 1191
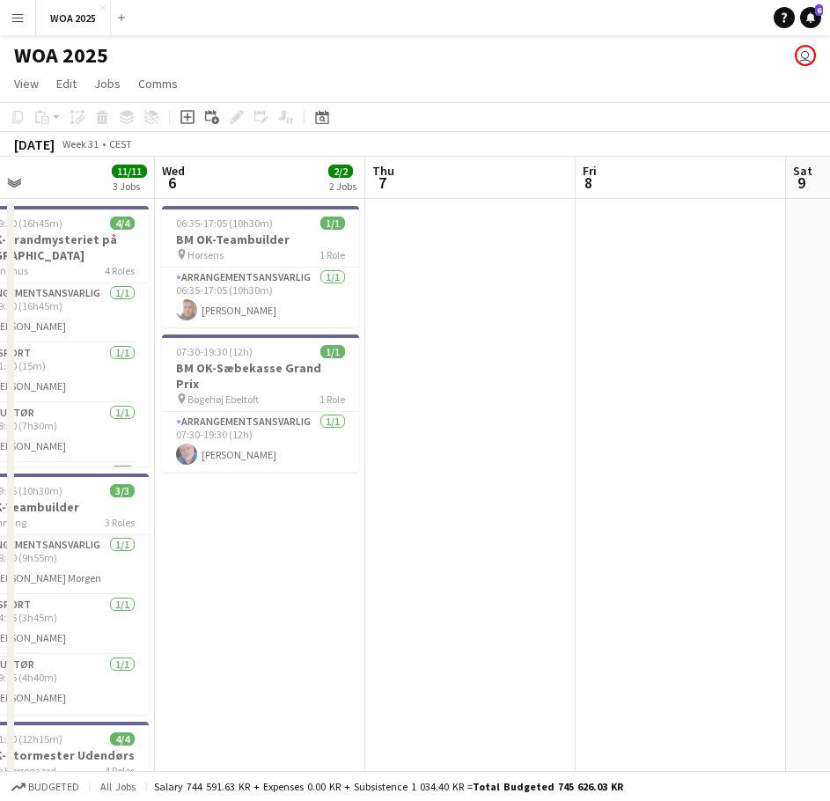
click at [100, 378] on app-calendar-viewport "Sat 2 Sun 3 Mon 4 4/4 2 Jobs Tue 5 11/11 3 Jobs Wed 6 2/2 2 Jobs Thu 7 Fri 8 Sa…" at bounding box center [415, 752] width 830 height 1191
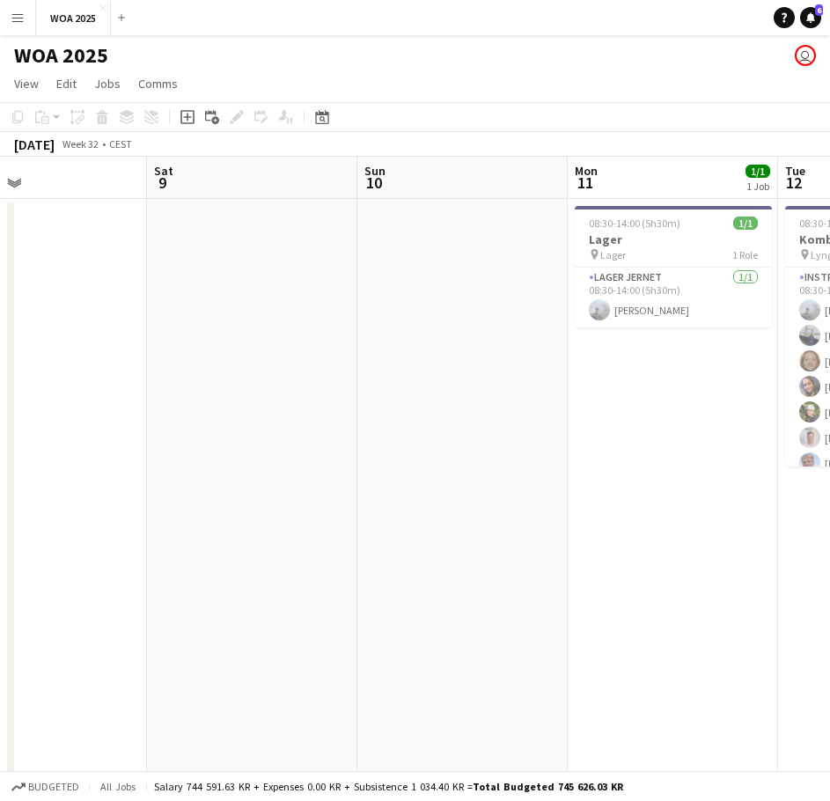
click at [247, 390] on app-calendar-viewport "Tue 5 11/11 3 Jobs Wed 6 2/2 2 Jobs Thu 7 Fri 8 Sat 9 Sun 10 Mon 11 1/1 1 Job T…" at bounding box center [415, 752] width 830 height 1191
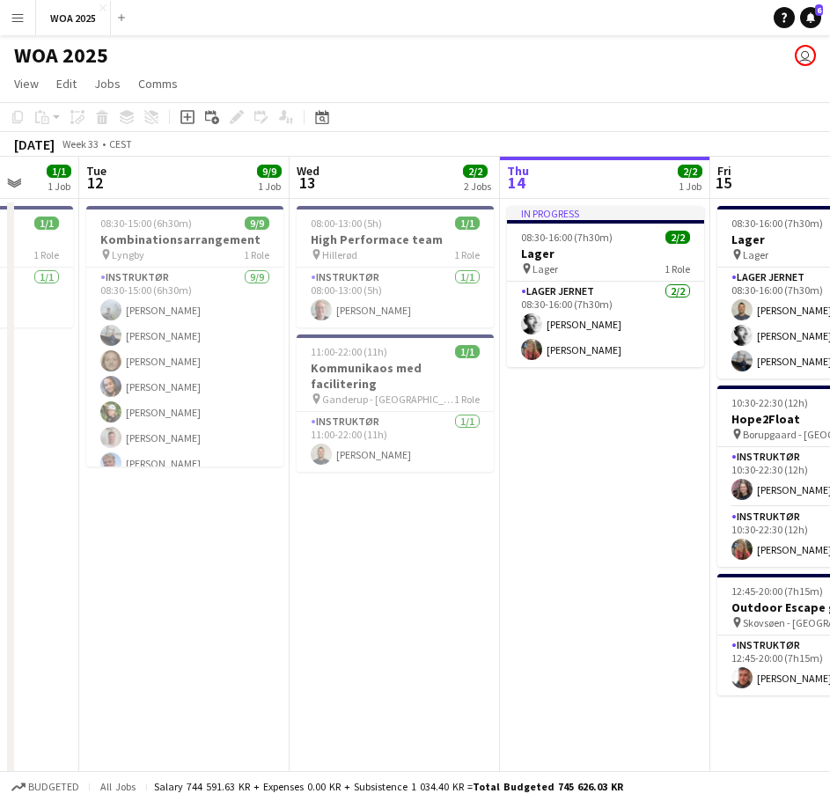
click at [90, 375] on app-calendar-viewport "Sat 9 Sun 10 Mon 11 1/1 1 Job Tue 12 9/9 1 Job Wed 13 2/2 2 Jobs Thu 14 2/2 1 J…" at bounding box center [415, 752] width 830 height 1191
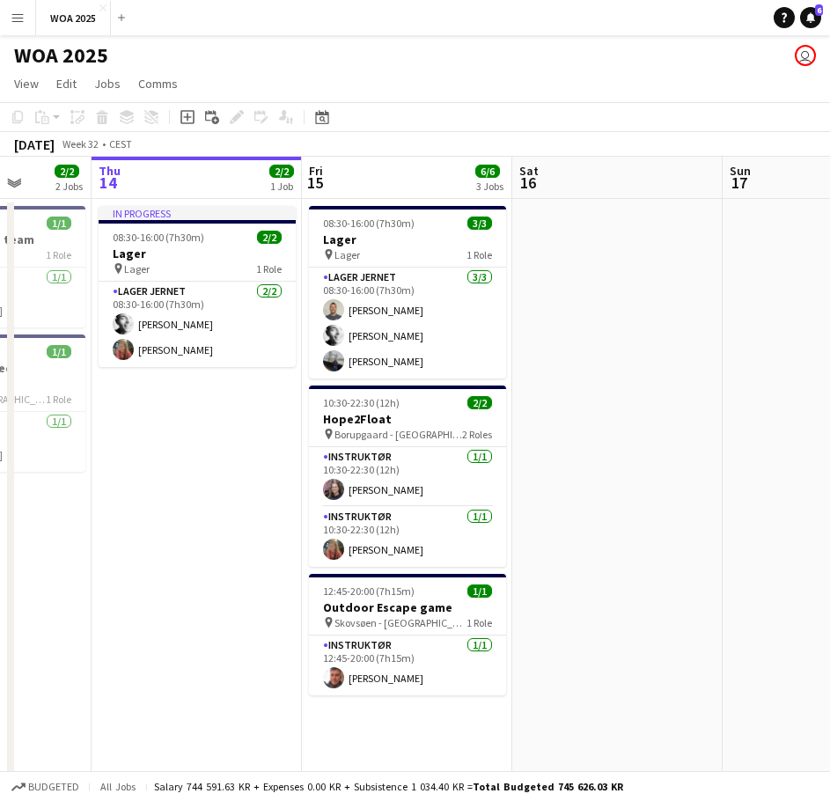
click at [188, 386] on app-calendar-viewport "Sun 10 Mon 11 1/1 1 Job Tue 12 9/9 1 Job Wed 13 2/2 2 Jobs Thu 14 2/2 1 Job Fri…" at bounding box center [415, 752] width 830 height 1191
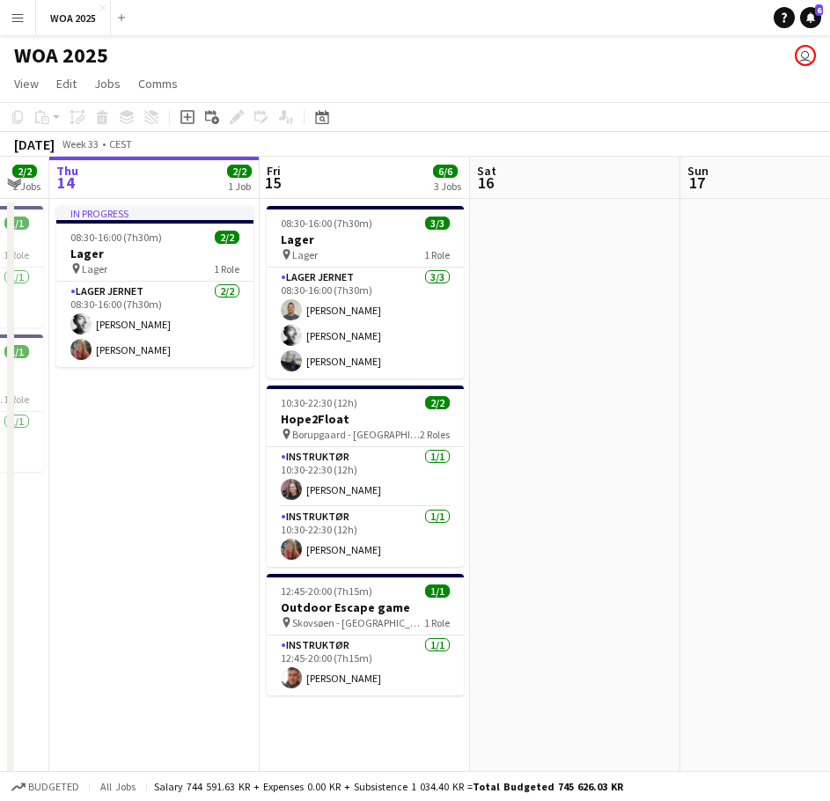
click at [186, 387] on app-calendar-viewport "Mon 11 1/1 1 Job Tue 12 9/9 1 Job Wed 13 2/2 2 Jobs Thu 14 2/2 1 Job Fri 15 6/6…" at bounding box center [415, 752] width 830 height 1191
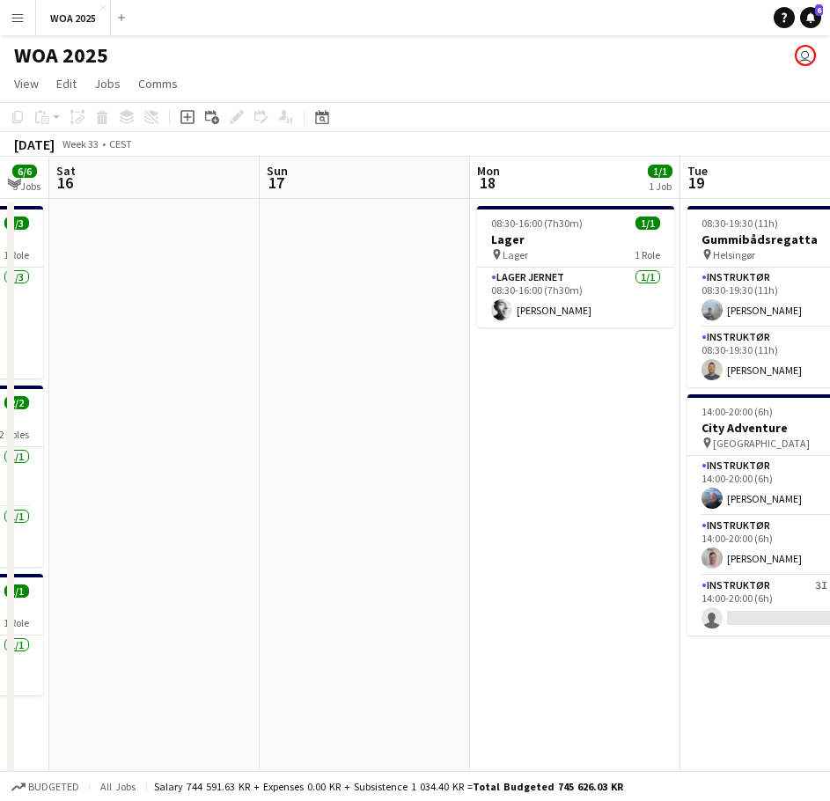
scroll to position [0, 586]
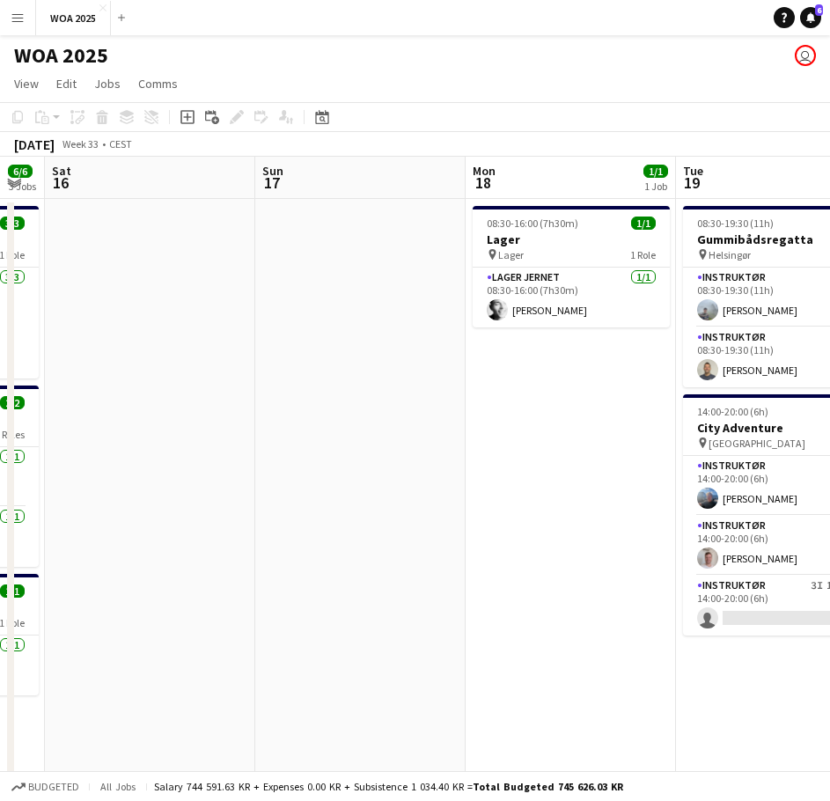
click at [554, 403] on app-date-cell "08:30-16:00 (7h30m) 1/1 Lager pin Lager 1 Role Lager Jernet [DATE] 08:30-16:00 …" at bounding box center [570, 773] width 210 height 1149
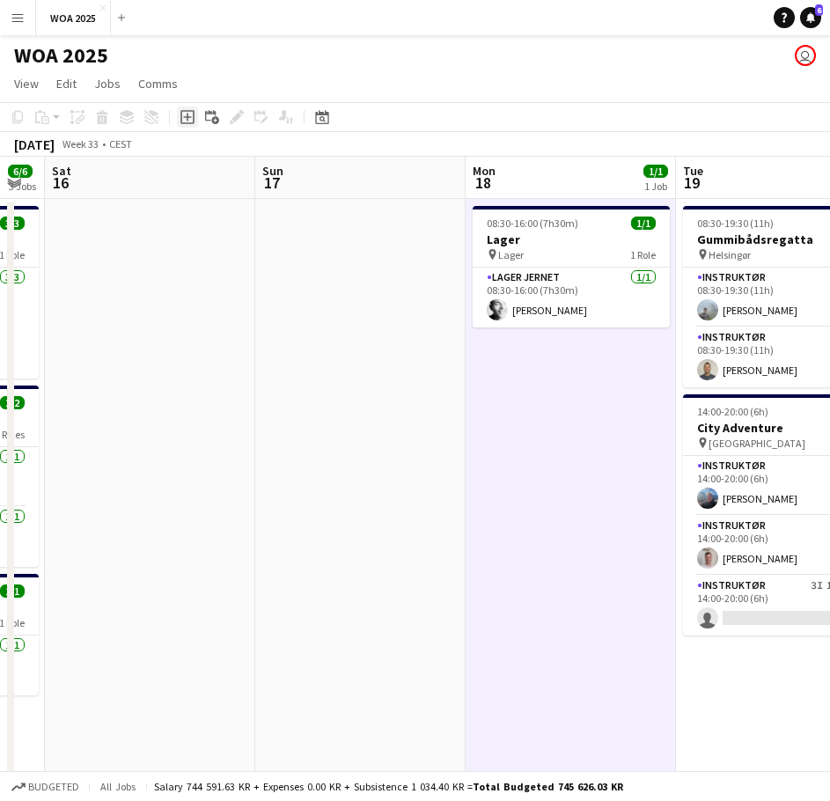
click at [194, 122] on icon at bounding box center [187, 117] width 14 height 14
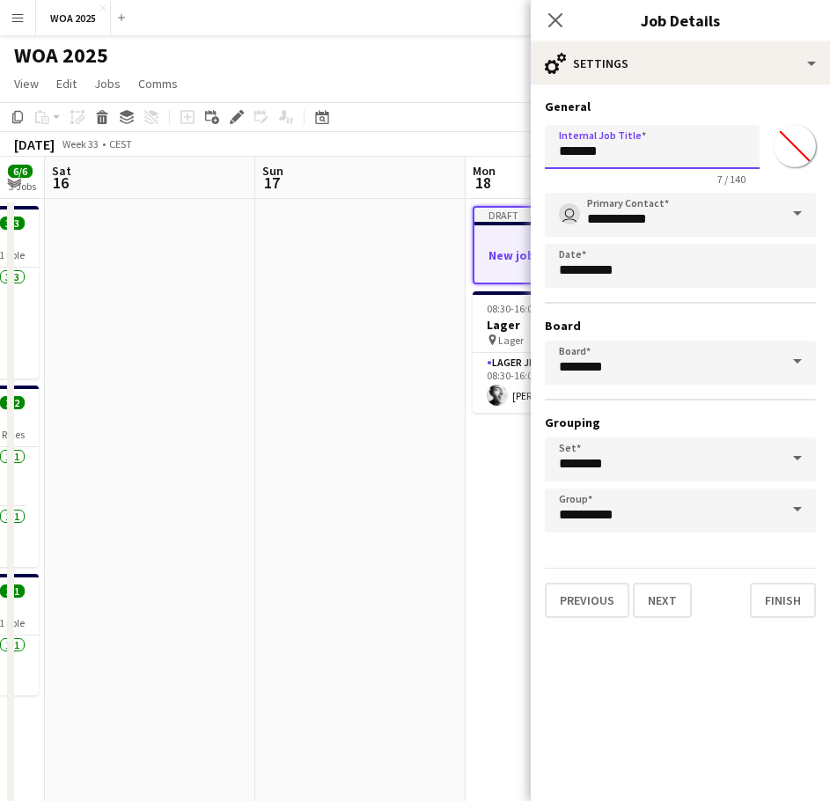
click at [502, 154] on body "Menu Boards Boards Boards All jobs Status Workforce Workforce My Workforce Recr…" at bounding box center [415, 689] width 830 height 1378
click at [508, 155] on body "Menu Boards Boards Boards All jobs Status Workforce Workforce My Workforce Recr…" at bounding box center [415, 689] width 830 height 1378
type input "**********"
click at [658, 594] on button "Next" at bounding box center [662, 599] width 59 height 35
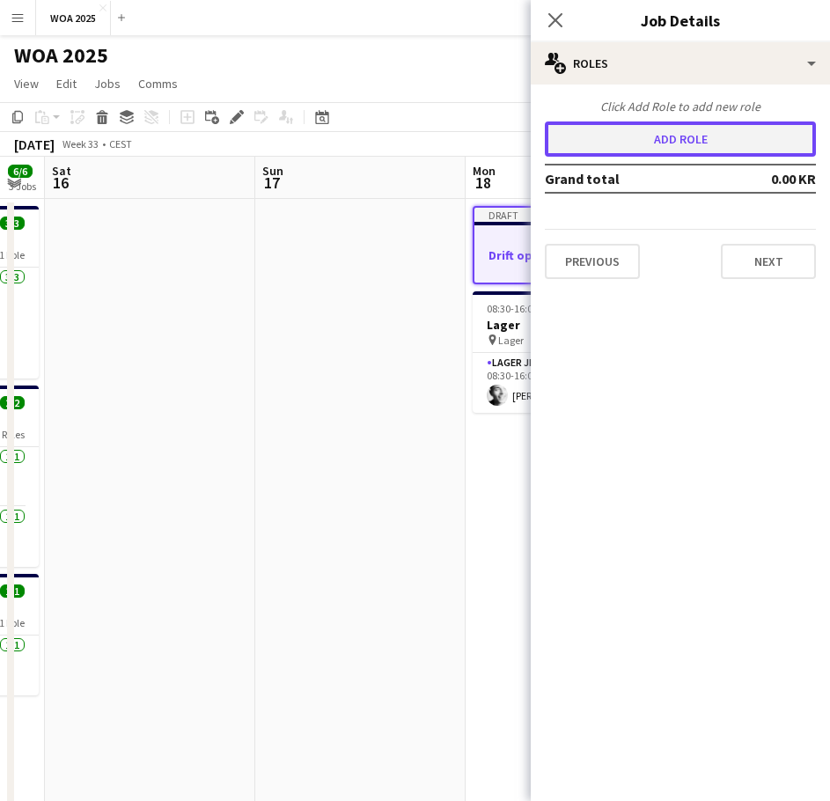
click at [625, 139] on button "Add role" at bounding box center [680, 138] width 271 height 35
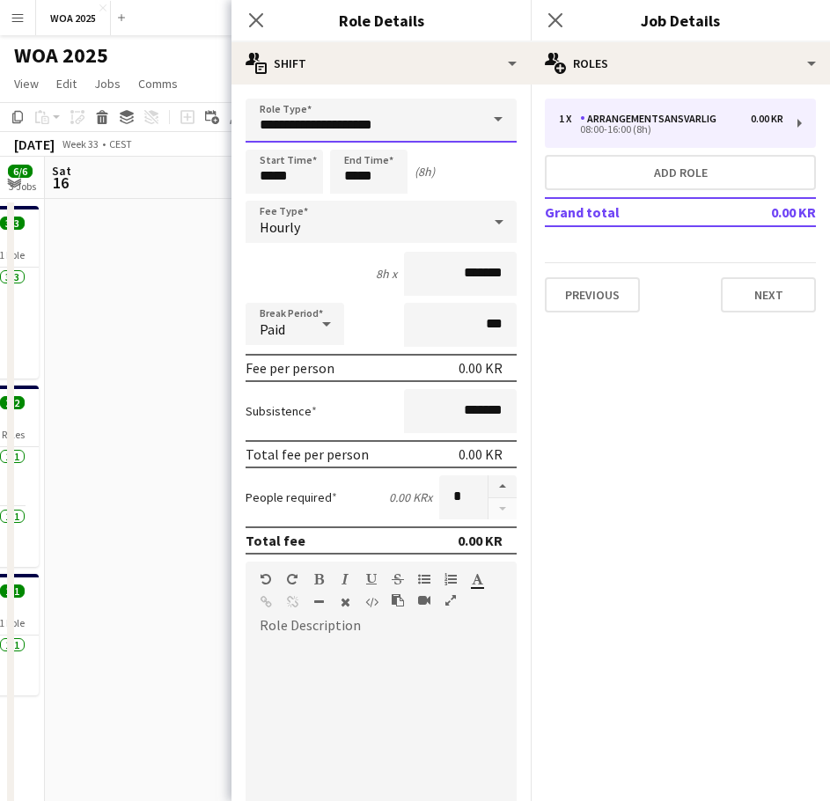
click at [422, 115] on input "**********" at bounding box center [380, 121] width 271 height 44
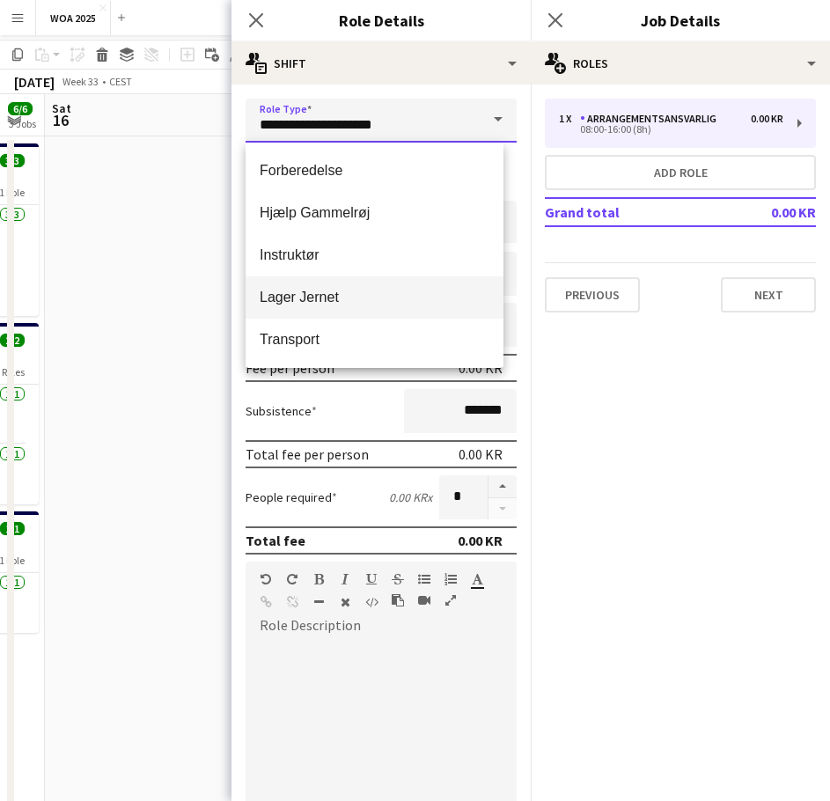
scroll to position [0, 0]
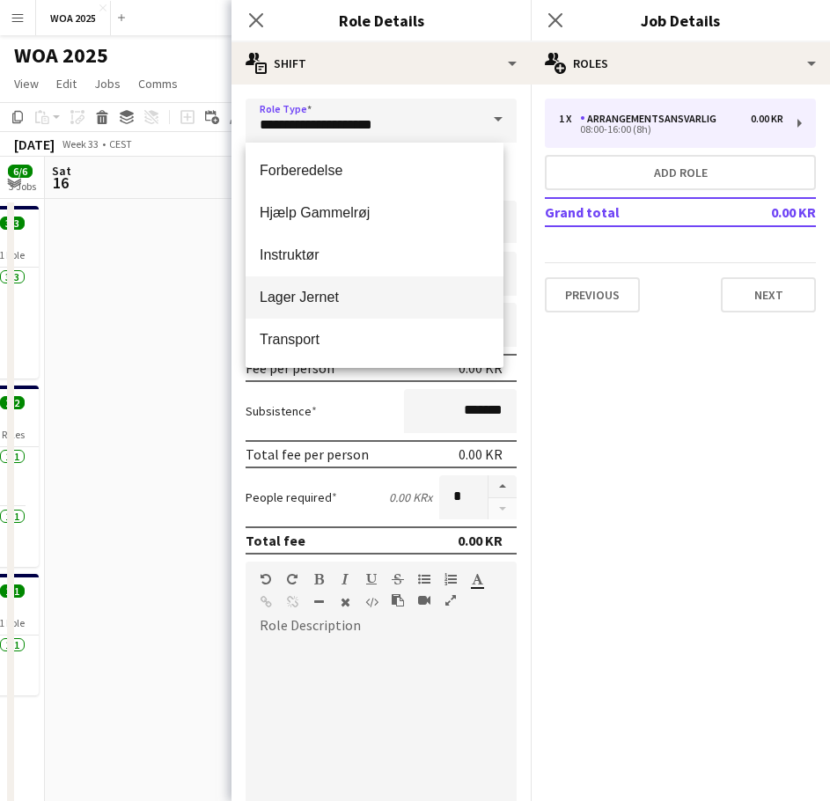
click at [353, 296] on span "Lager Jernet" at bounding box center [375, 297] width 230 height 17
type input "**********"
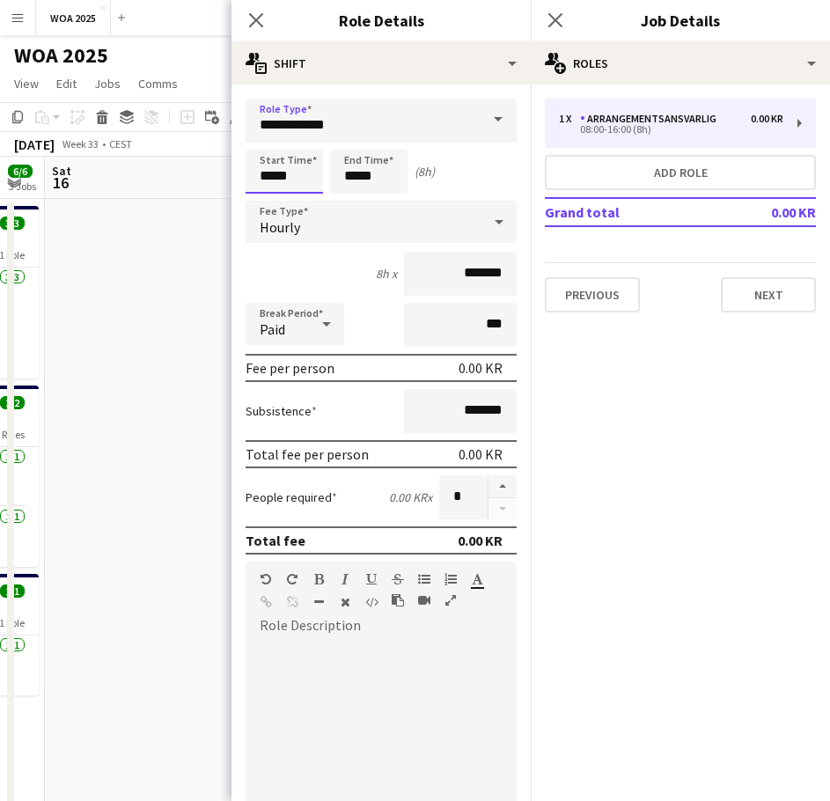
click at [298, 182] on input "*****" at bounding box center [283, 172] width 77 height 44
type input "*****"
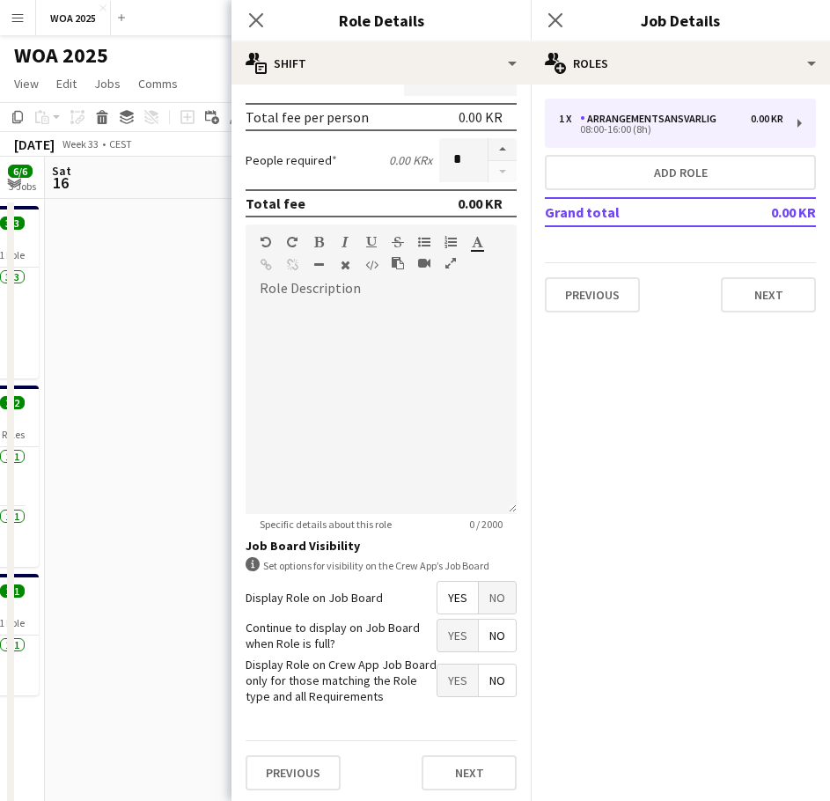
scroll to position [341, 0]
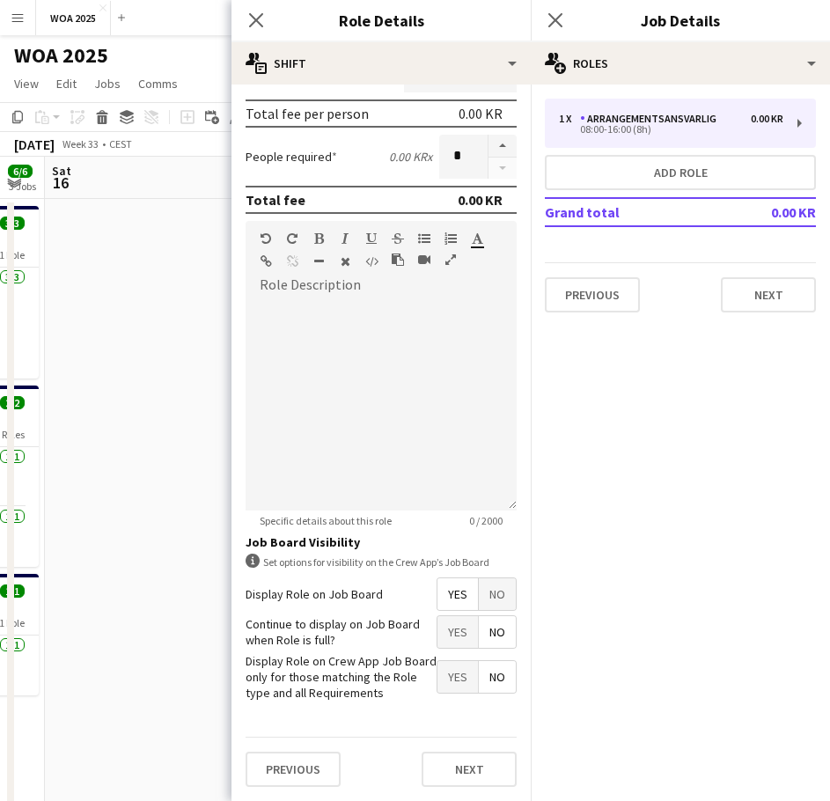
click at [479, 599] on span "No" at bounding box center [497, 594] width 37 height 32
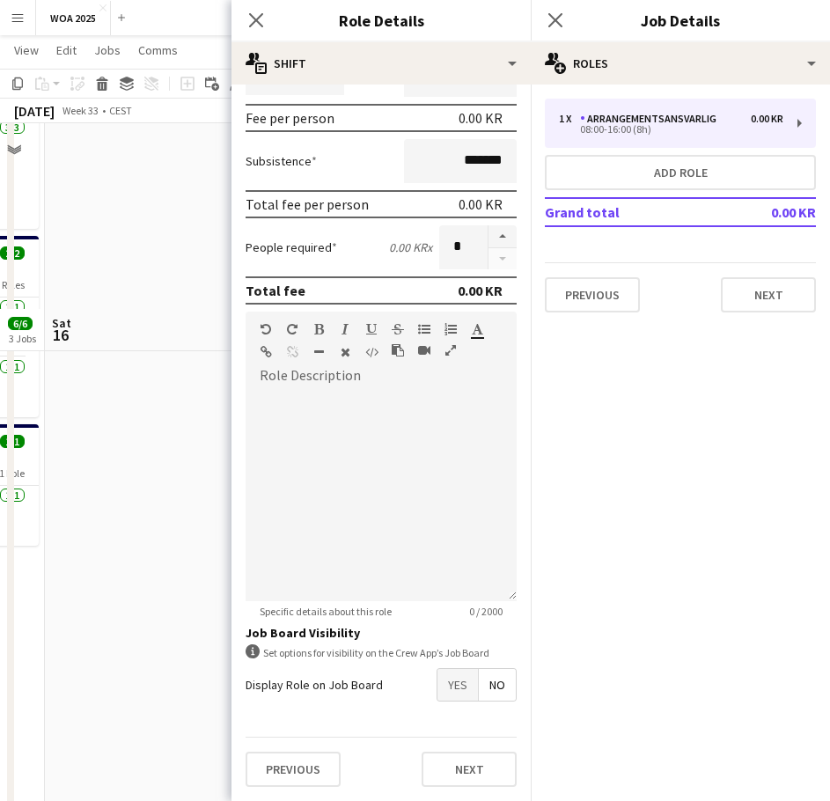
scroll to position [352, 0]
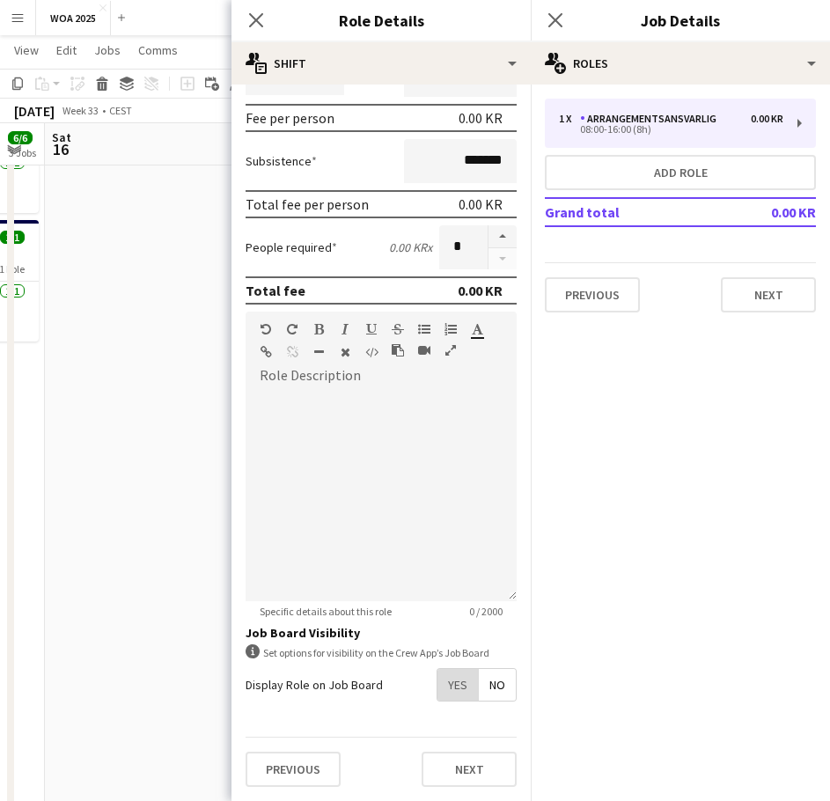
click at [445, 682] on span "Yes" at bounding box center [457, 685] width 40 height 32
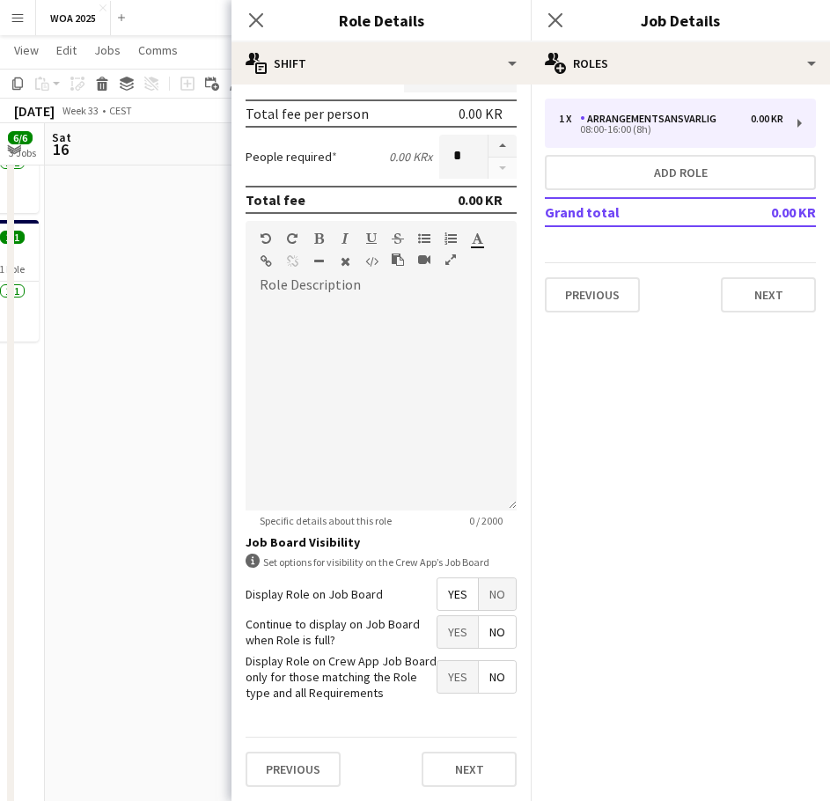
click at [489, 597] on span "No" at bounding box center [497, 594] width 37 height 32
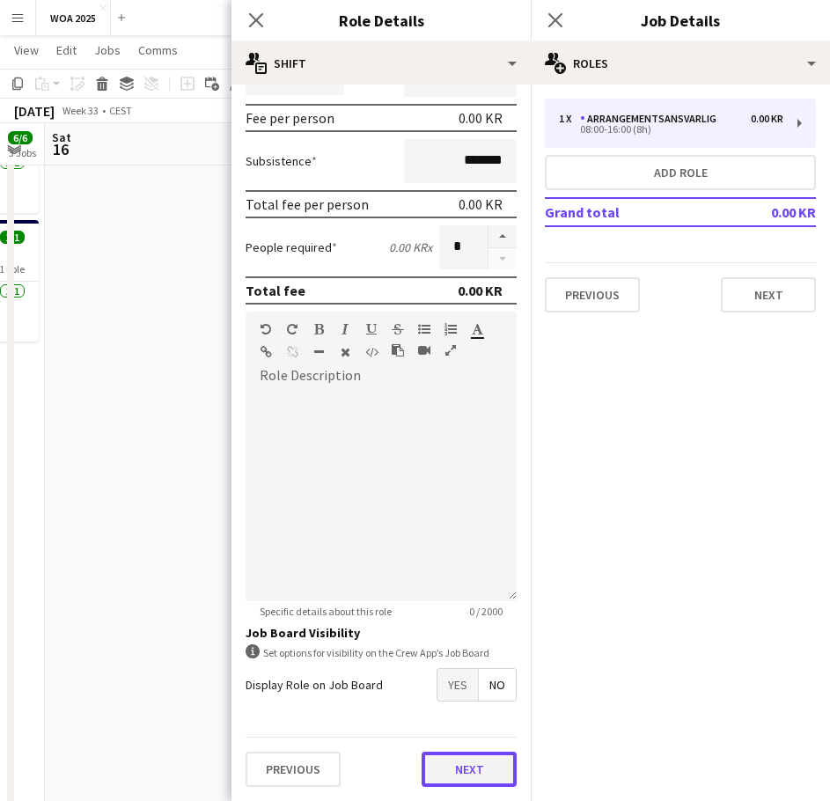
click at [449, 768] on button "Next" at bounding box center [468, 768] width 95 height 35
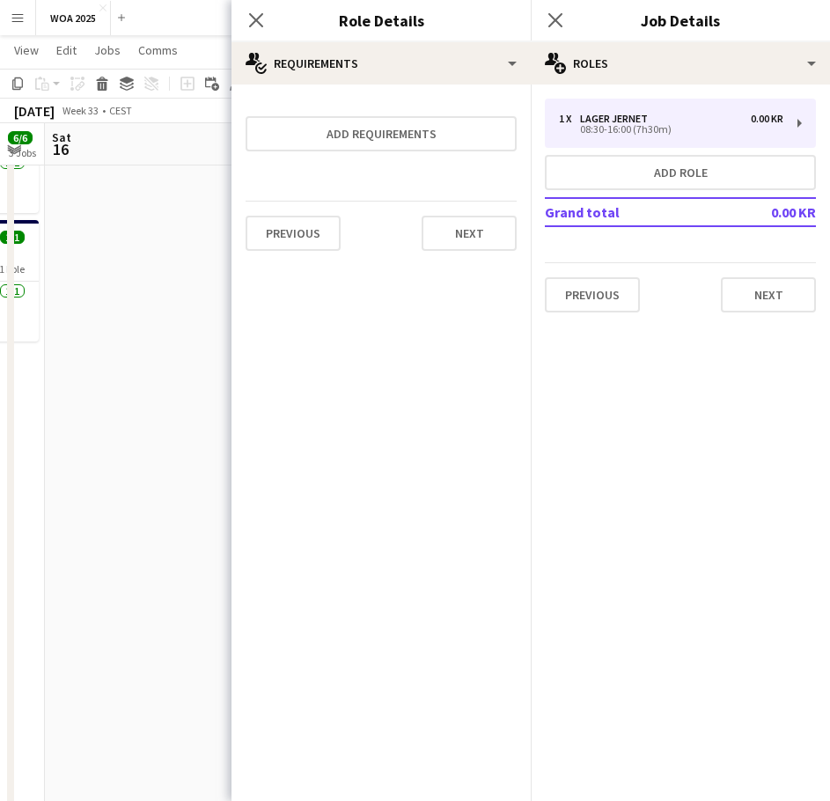
scroll to position [0, 0]
click at [466, 238] on button "Next" at bounding box center [468, 233] width 95 height 35
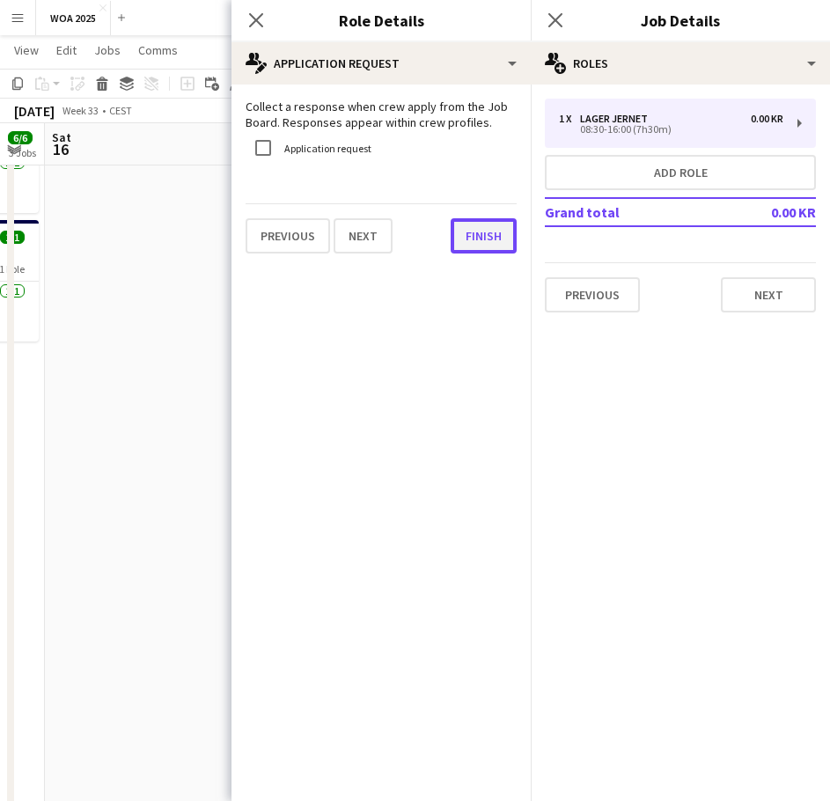
click at [486, 241] on button "Finish" at bounding box center [484, 235] width 66 height 35
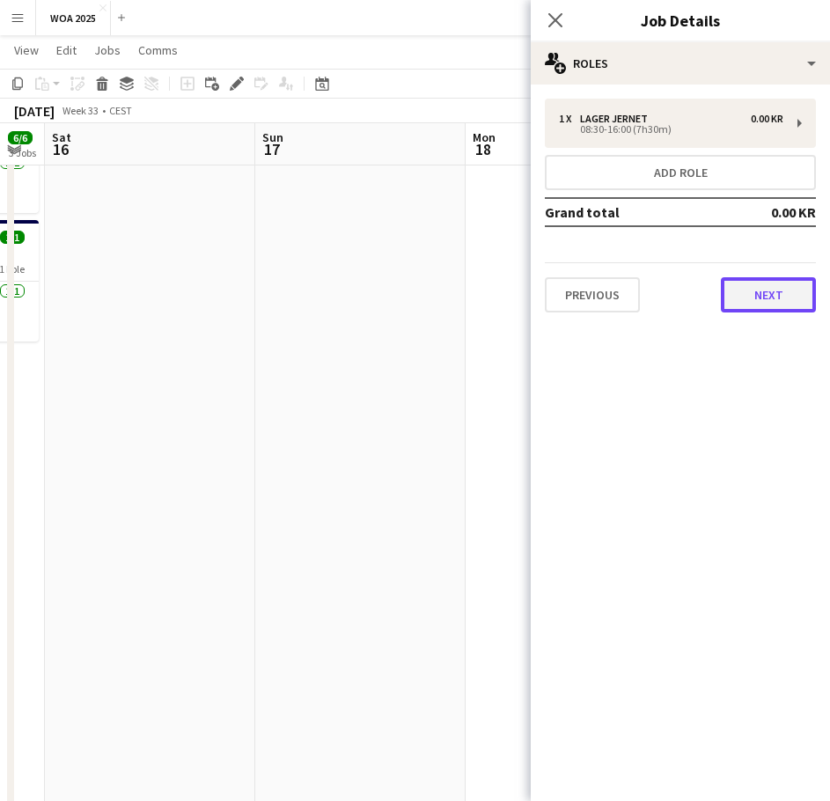
click at [756, 292] on button "Next" at bounding box center [768, 294] width 95 height 35
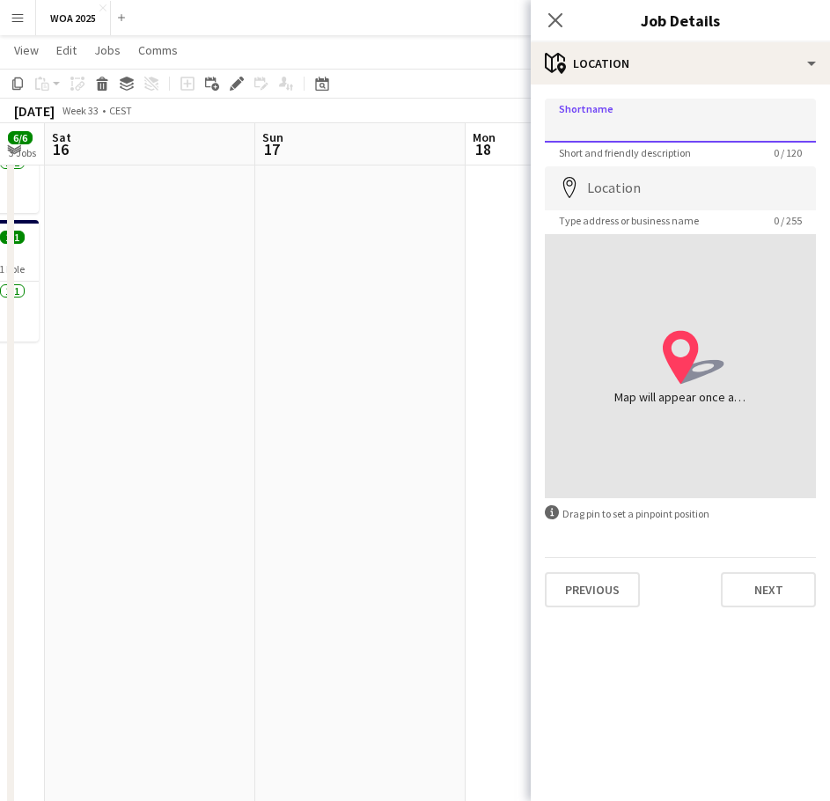
click at [632, 122] on input "Shortname" at bounding box center [680, 121] width 271 height 44
click at [753, 596] on button "Next" at bounding box center [768, 589] width 95 height 35
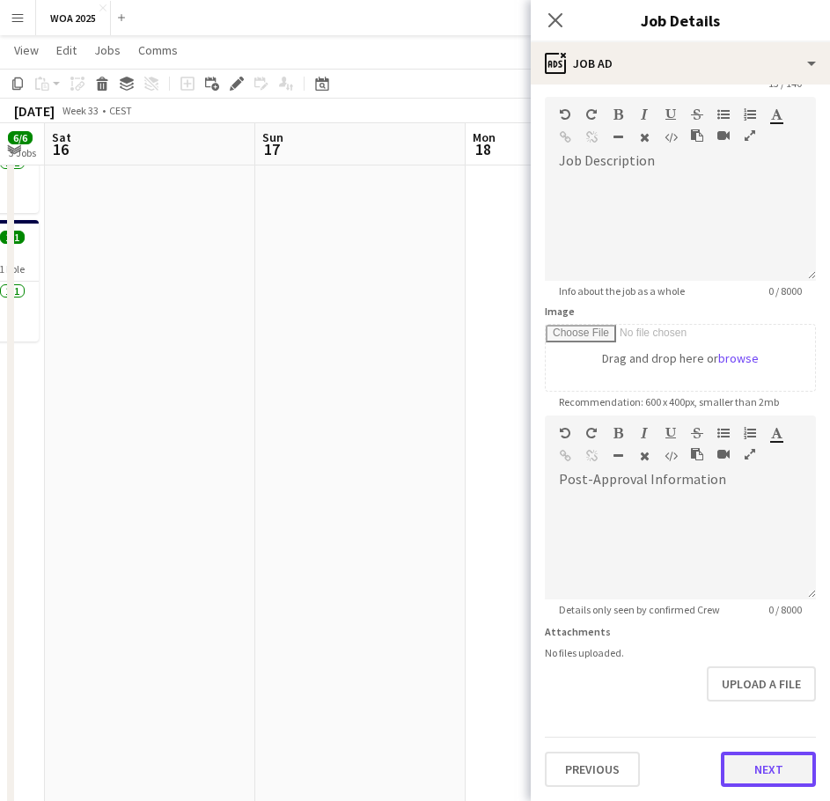
click at [711, 715] on form "**********" at bounding box center [680, 408] width 299 height 758
click at [752, 768] on button "Next" at bounding box center [768, 768] width 95 height 35
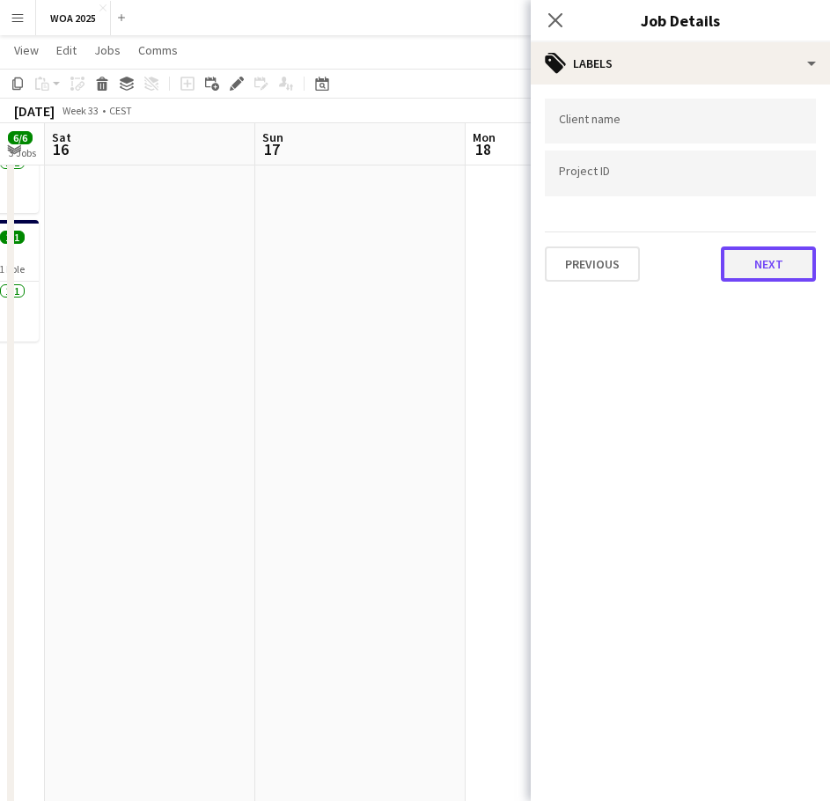
click at [747, 272] on button "Next" at bounding box center [768, 263] width 95 height 35
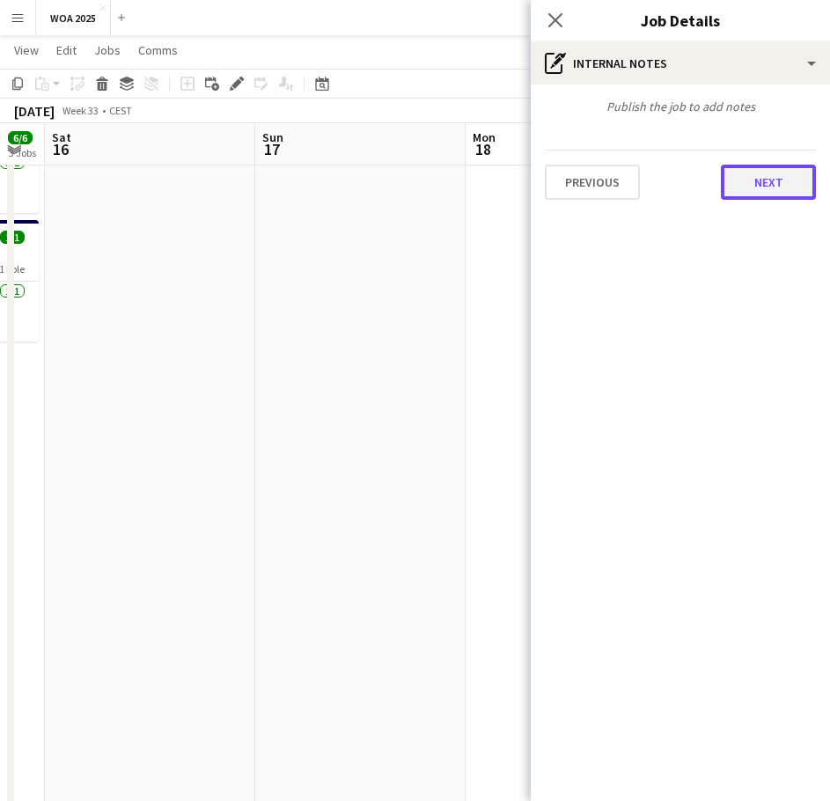
click at [765, 183] on button "Next" at bounding box center [768, 182] width 95 height 35
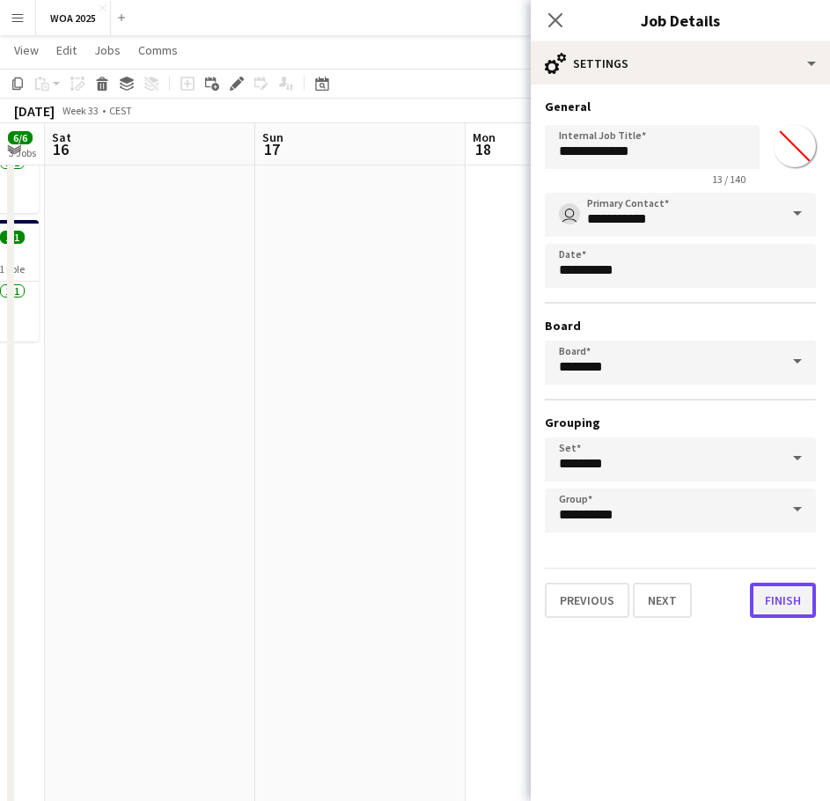
click at [751, 601] on button "Finish" at bounding box center [783, 599] width 66 height 35
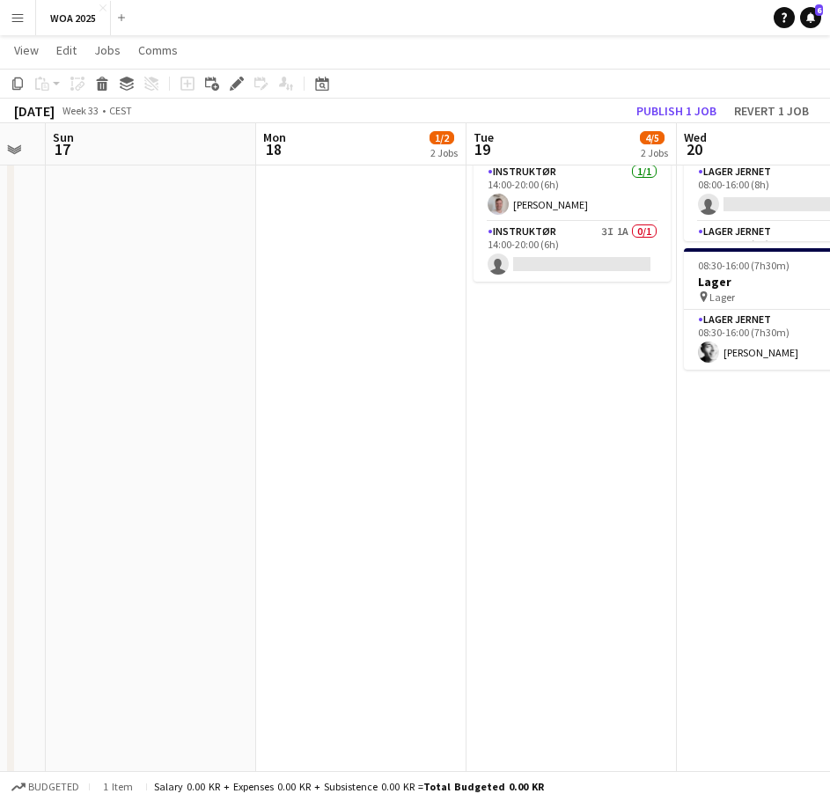
drag, startPoint x: 577, startPoint y: 358, endPoint x: 355, endPoint y: 378, distance: 222.7
click at [355, 378] on app-calendar-viewport "Thu 14 2/2 1 Job Fri 15 6/6 3 Jobs Sat 16 Sun 17 Mon 18 1/2 2 Jobs Tue 19 4/5 2…" at bounding box center [415, 356] width 830 height 1278
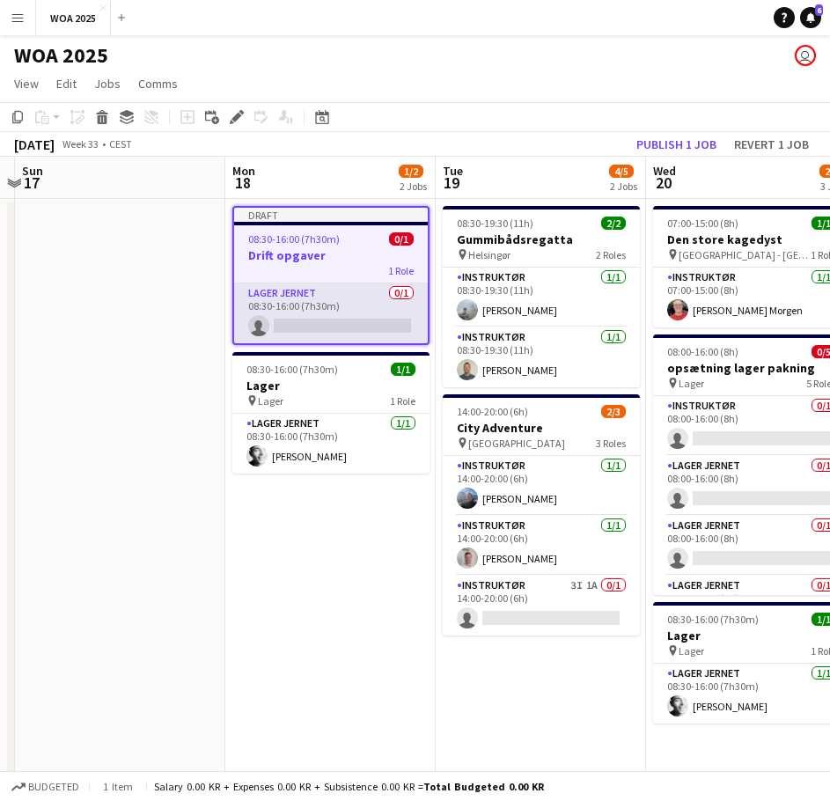
click at [325, 321] on app-card-role "Lager Jernet 0/1 08:30-16:00 (7h30m) single-neutral-actions" at bounding box center [331, 313] width 194 height 60
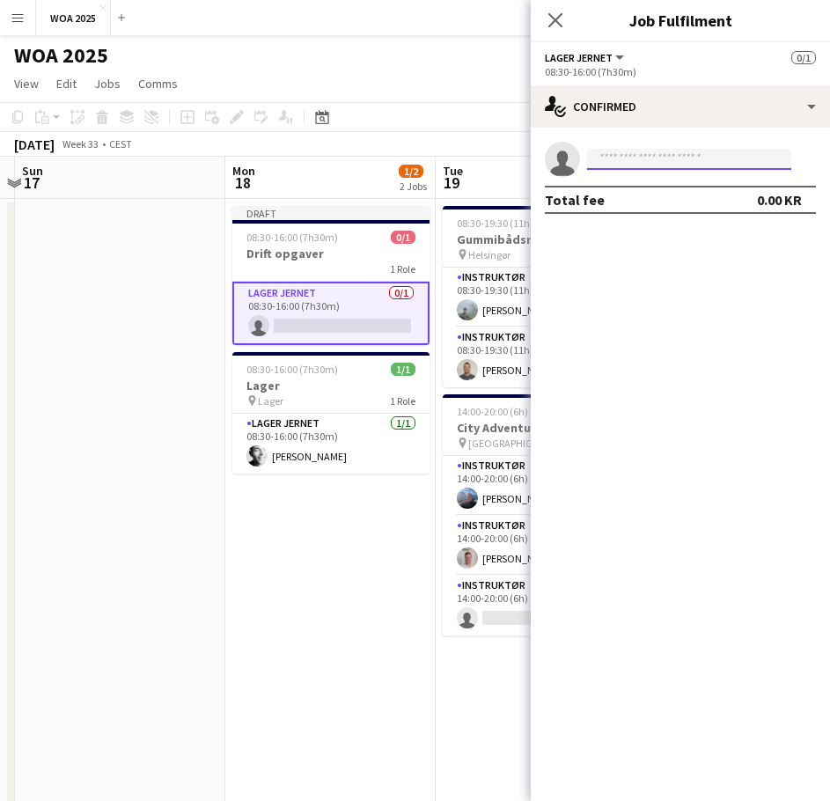
click at [630, 167] on input at bounding box center [689, 159] width 204 height 21
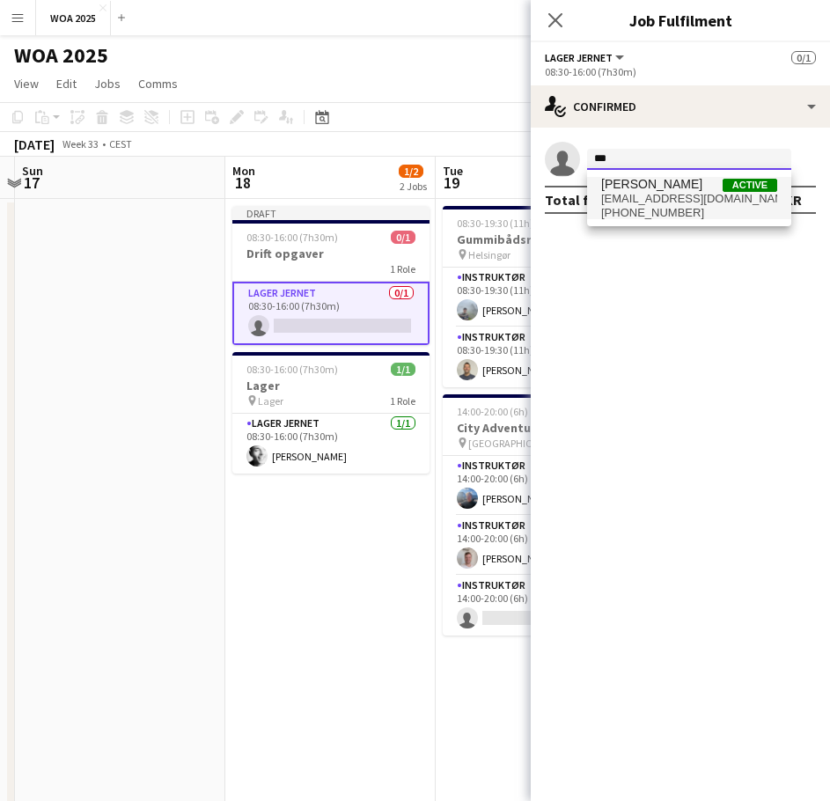
type input "***"
click at [626, 194] on span "[EMAIL_ADDRESS][DOMAIN_NAME]" at bounding box center [689, 199] width 176 height 14
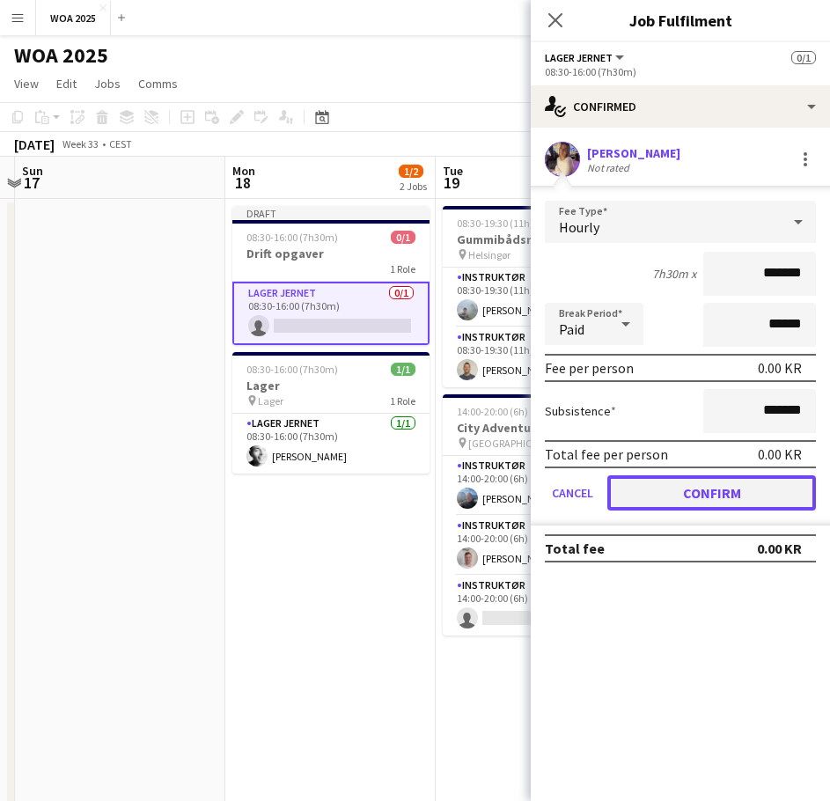
click at [680, 490] on button "Confirm" at bounding box center [711, 492] width 209 height 35
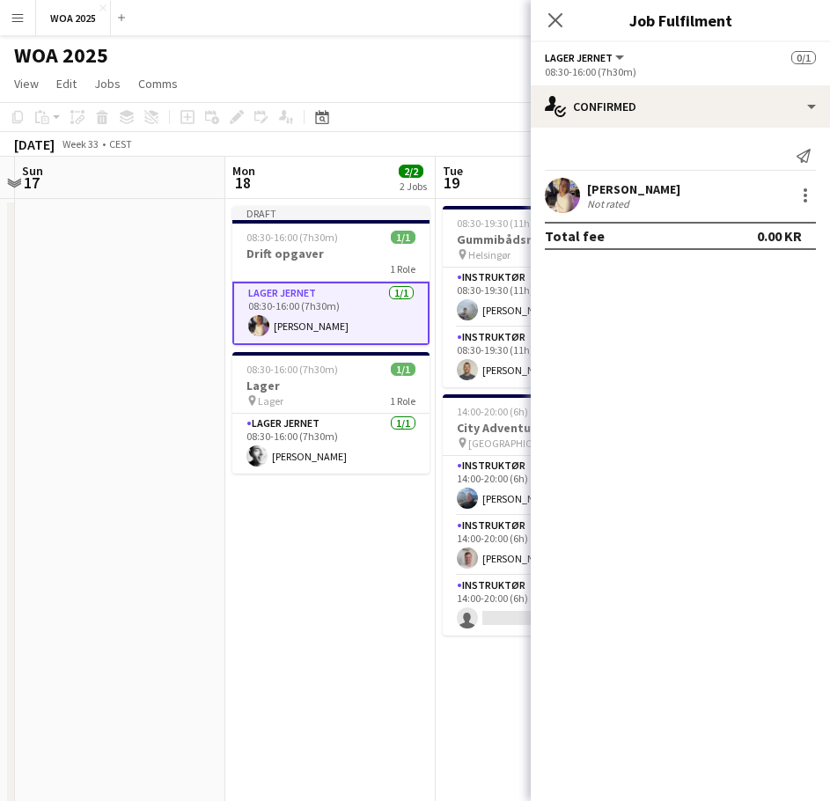
click at [395, 533] on app-date-cell "Draft 08:30-16:00 (7h30m) 1/1 Drift opgaver 1 Role Lager Jernet [DATE] 08:30-16…" at bounding box center [330, 773] width 210 height 1149
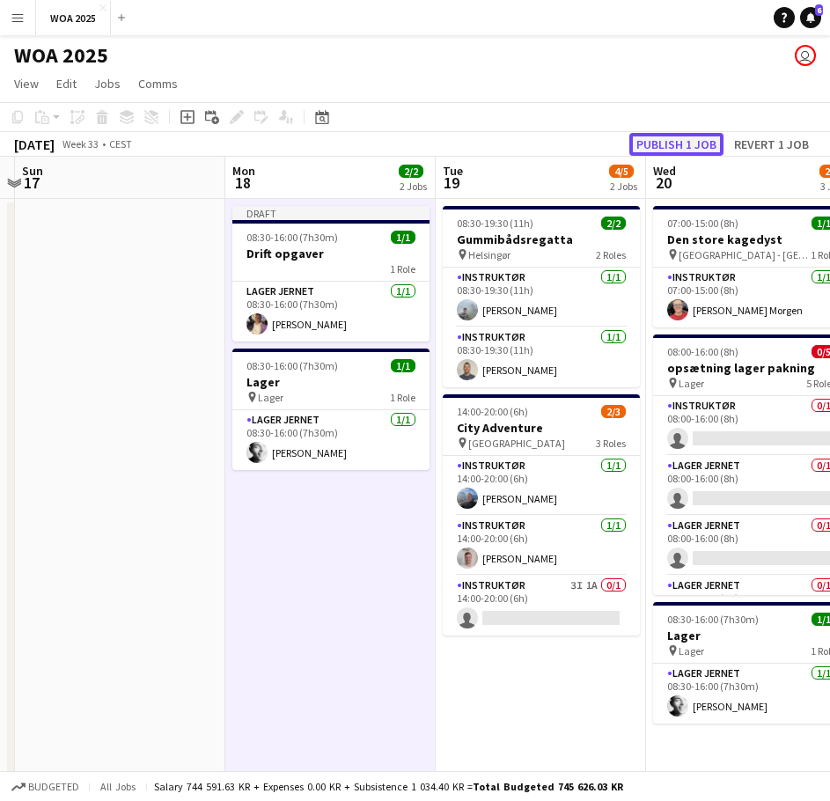
click at [670, 145] on button "Publish 1 job" at bounding box center [676, 144] width 94 height 23
